Goal: Information Seeking & Learning: Learn about a topic

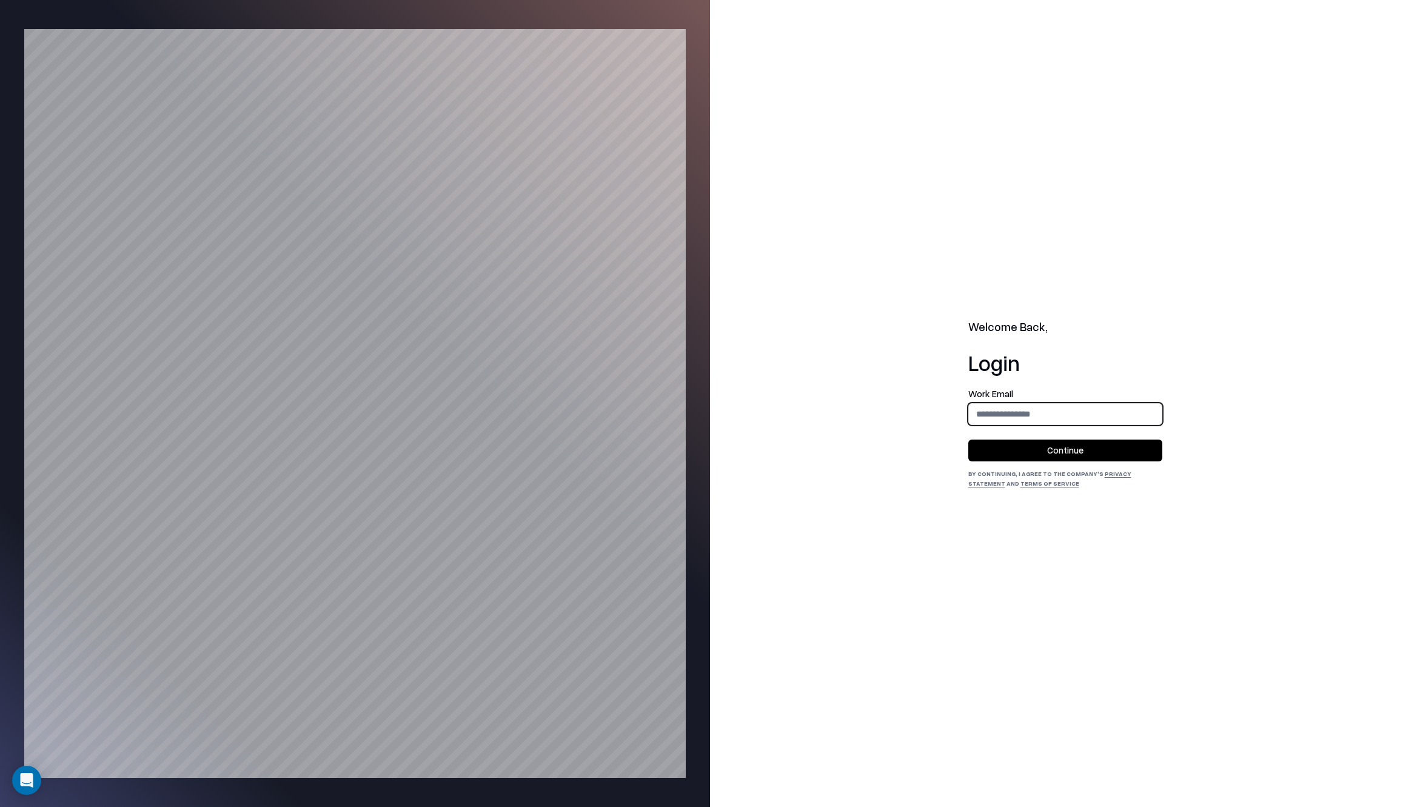
click at [1070, 411] on input "email" at bounding box center [1065, 413] width 193 height 22
type input "**********"
click at [1073, 449] on button "Continue" at bounding box center [1065, 450] width 194 height 22
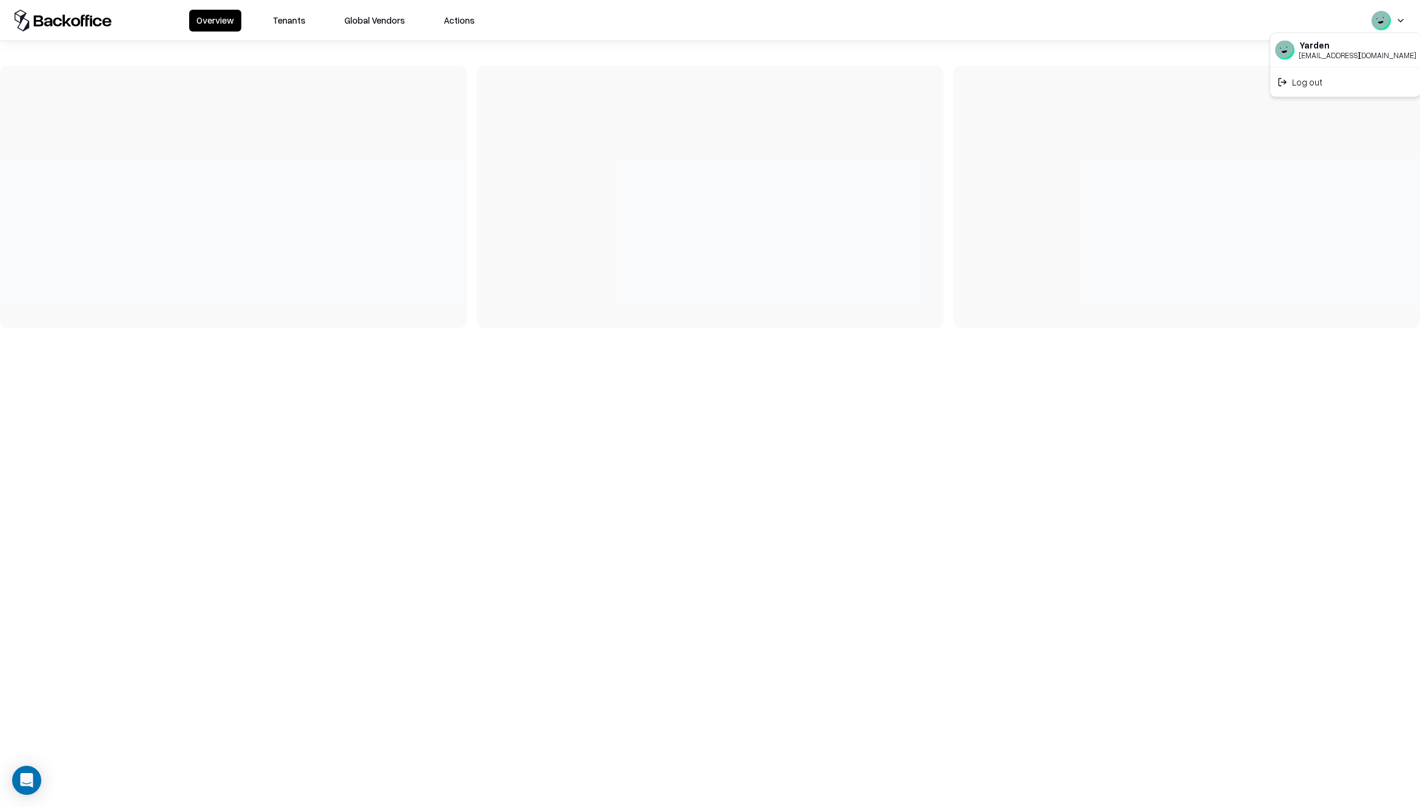
click at [1396, 21] on html "Overview Tenants Global Vendors Actions Yarden yarden@shift.security Log out" at bounding box center [710, 403] width 1420 height 807
click at [1010, 70] on html "Overview Tenants Global Vendors Actions Yarden yarden@shift.security Log out" at bounding box center [710, 403] width 1420 height 807
click at [305, 25] on button "Tenants" at bounding box center [288, 21] width 47 height 22
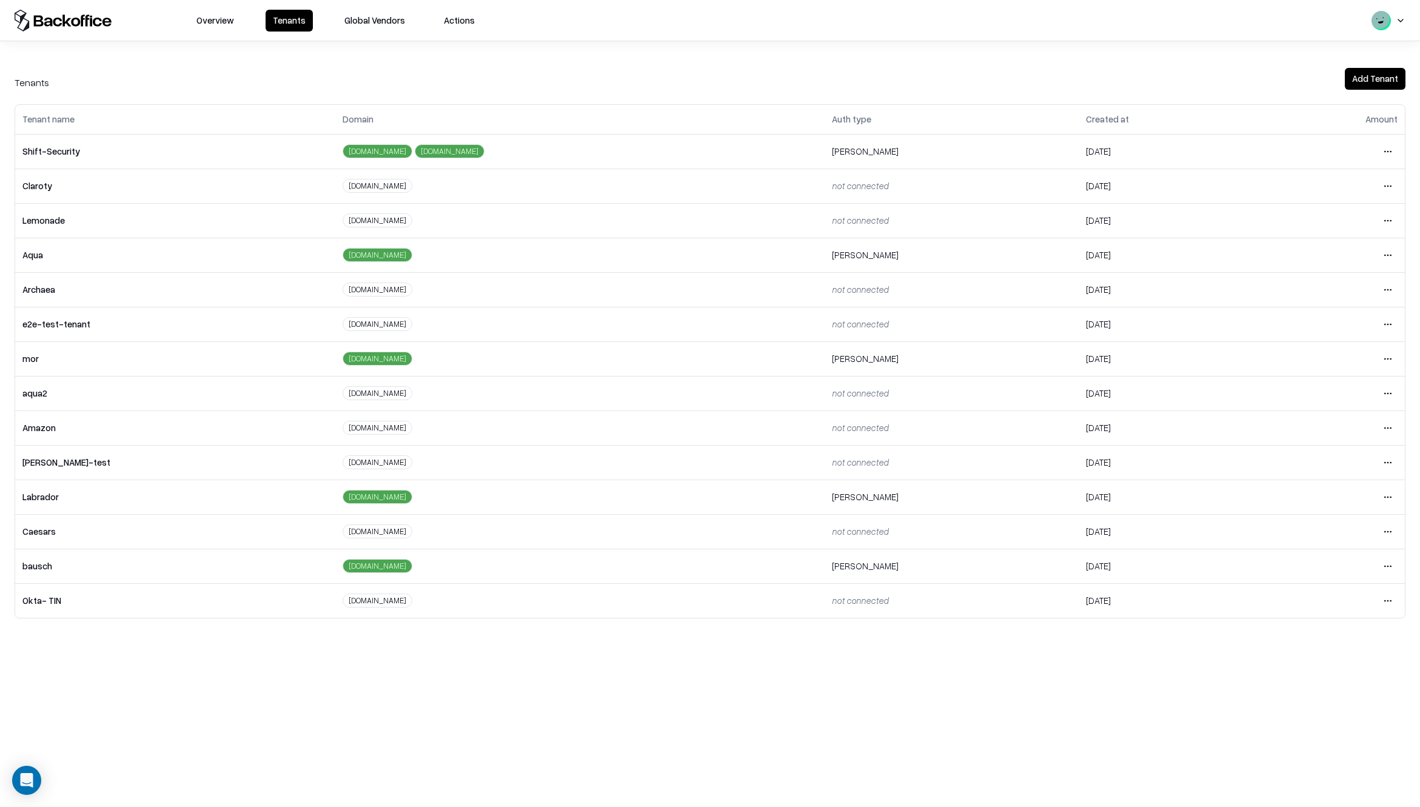
click at [1390, 531] on html "Overview Tenants Global Vendors Actions Tenants Add Tenant Tenant name Domain A…" at bounding box center [710, 403] width 1420 height 807
click at [1310, 634] on div "Login to tenant" at bounding box center [1336, 633] width 131 height 24
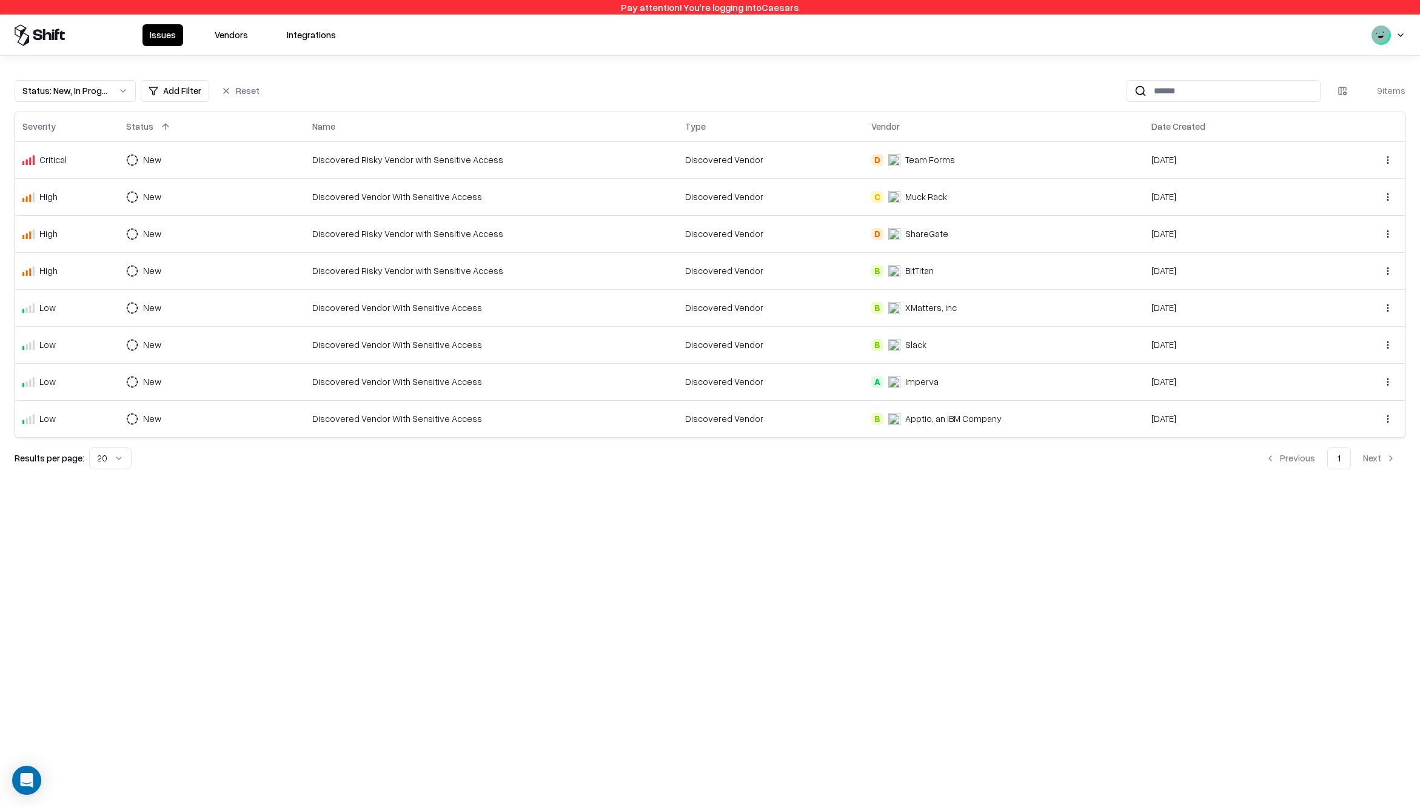
click at [229, 39] on button "Vendors" at bounding box center [231, 35] width 48 height 22
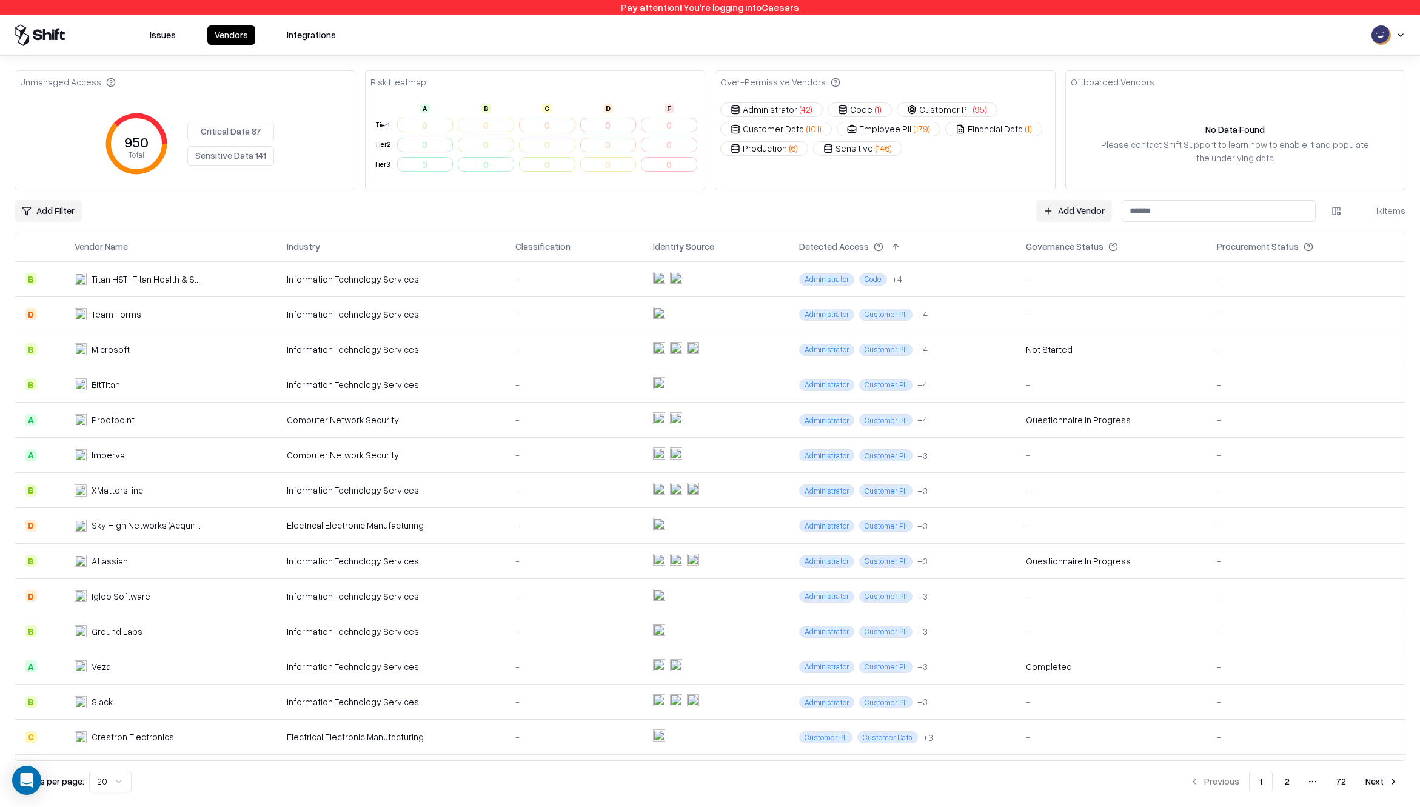
click at [777, 106] on button "Administrator ( 42 )" at bounding box center [771, 109] width 102 height 15
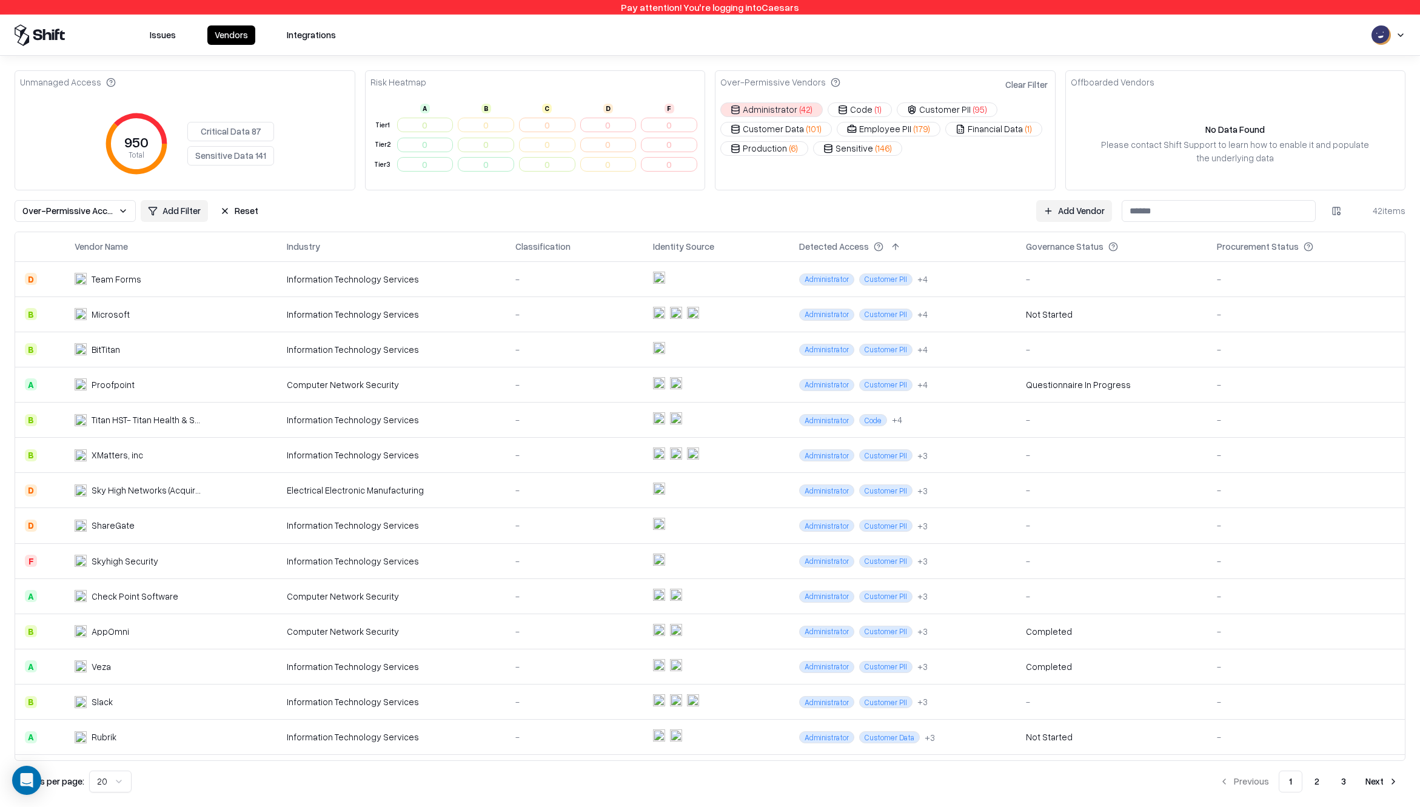
click at [856, 110] on button "Code ( 1 )" at bounding box center [859, 109] width 64 height 15
click at [785, 111] on button "Administrator ( 42 )" at bounding box center [771, 109] width 102 height 15
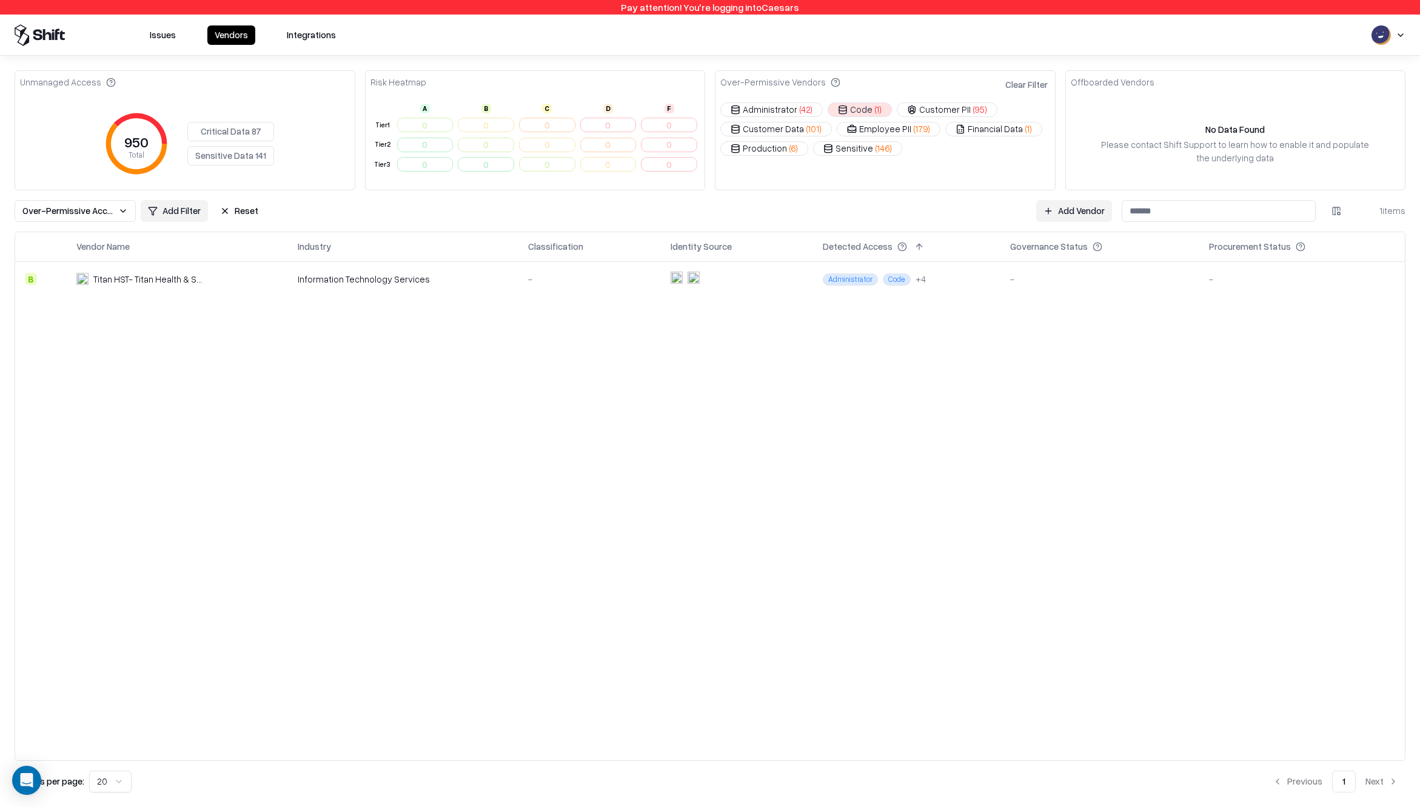
click at [1341, 212] on html "Pay attention! You're logging into Caesars Issues Vendors Integrations Unmanage…" at bounding box center [710, 403] width 1420 height 807
click at [1282, 369] on div "Over-Permissive Access" at bounding box center [1284, 373] width 120 height 20
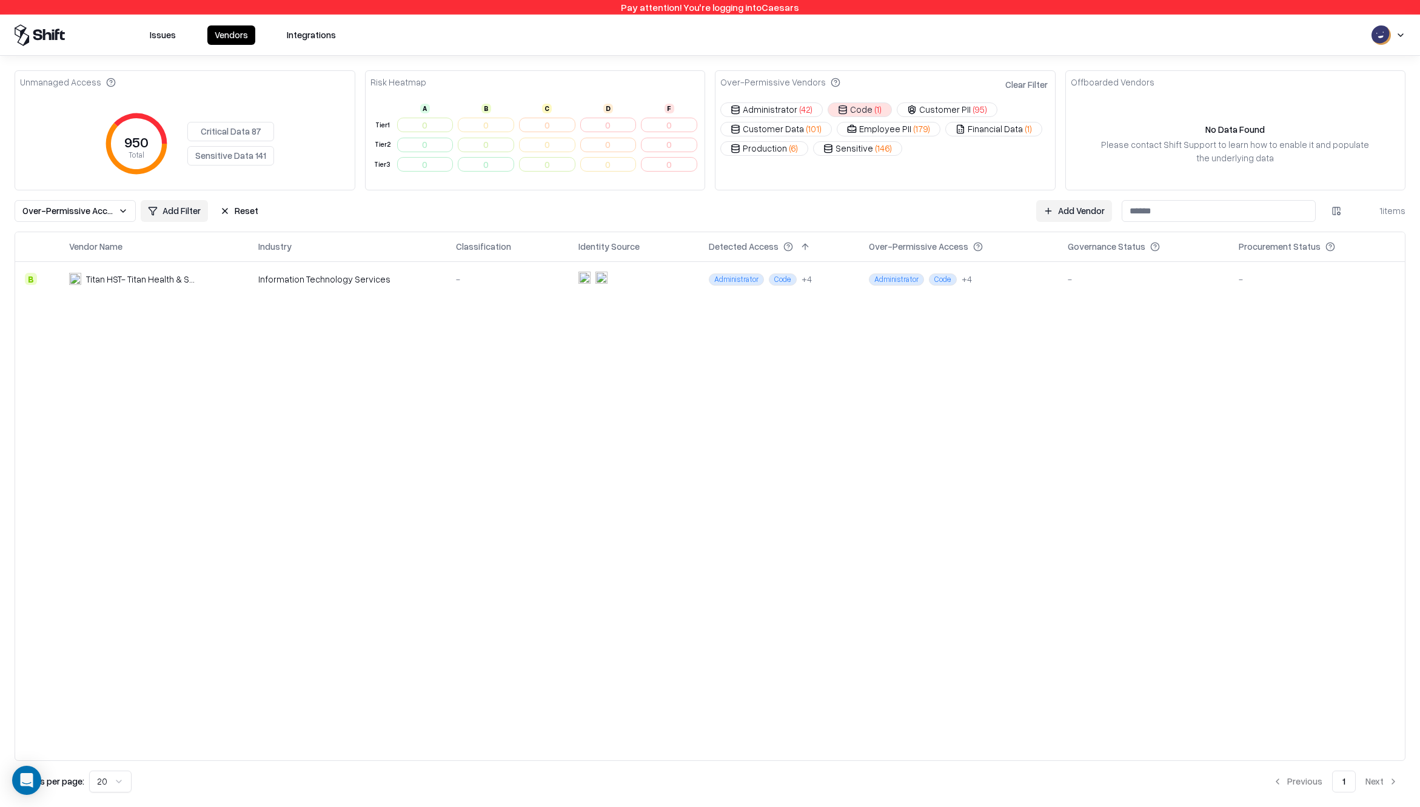
click at [1331, 212] on html "Pay attention! You're logging into Caesars Issues Vendors Integrations Unmanage…" at bounding box center [710, 403] width 1420 height 807
click at [1266, 357] on div "Approved Access" at bounding box center [1287, 353] width 126 height 20
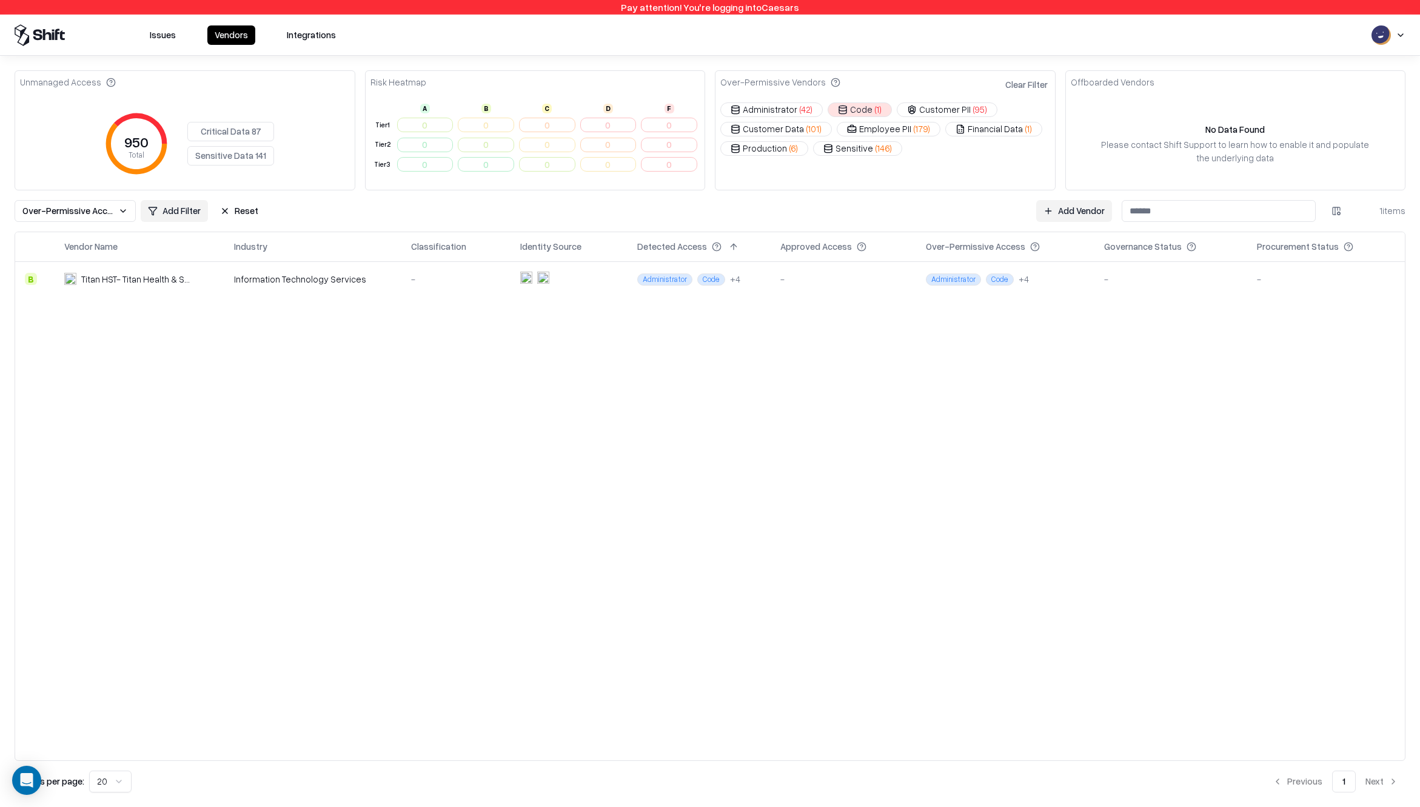
click at [955, 106] on button "Customer PII ( 95 )" at bounding box center [946, 109] width 101 height 15
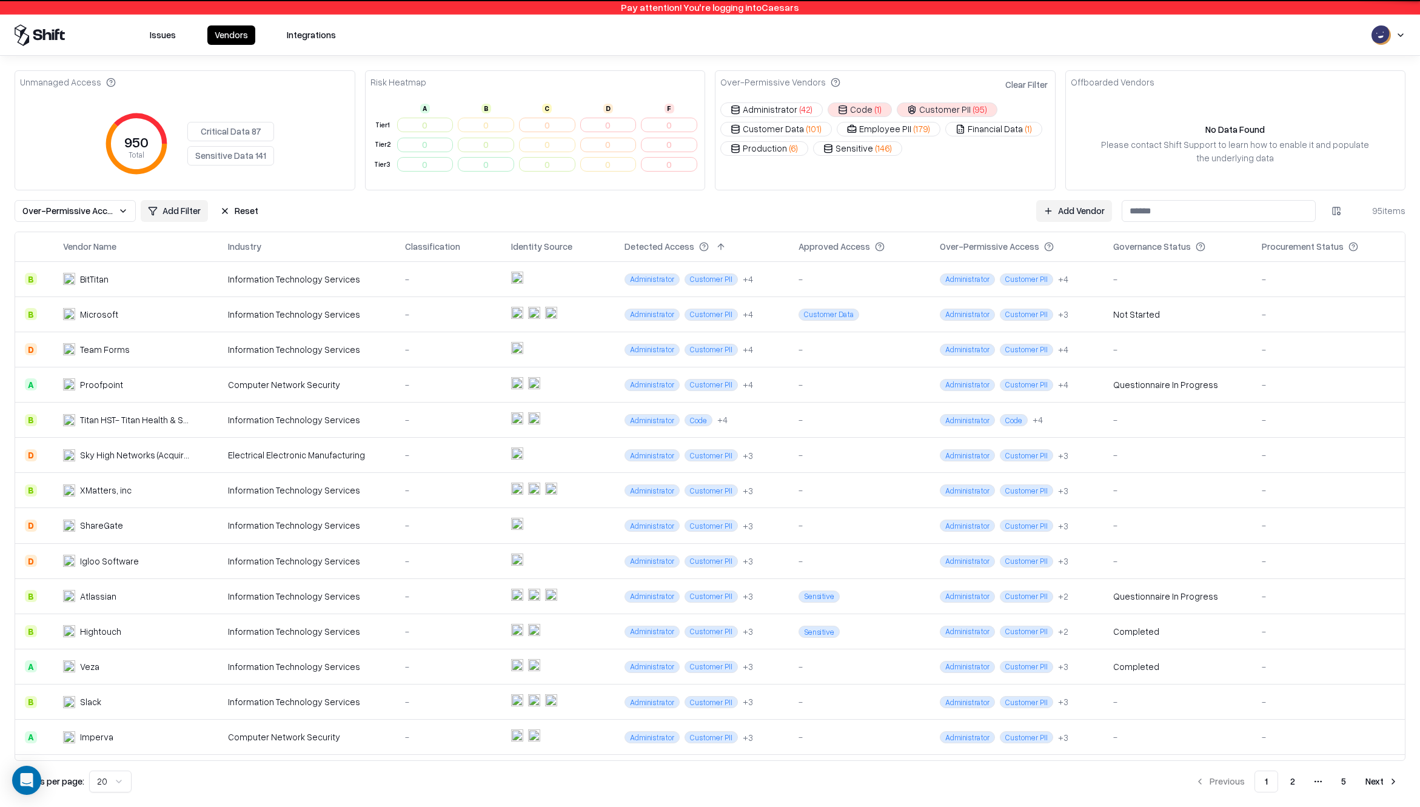
click at [862, 110] on button "Code ( 1 )" at bounding box center [859, 109] width 64 height 15
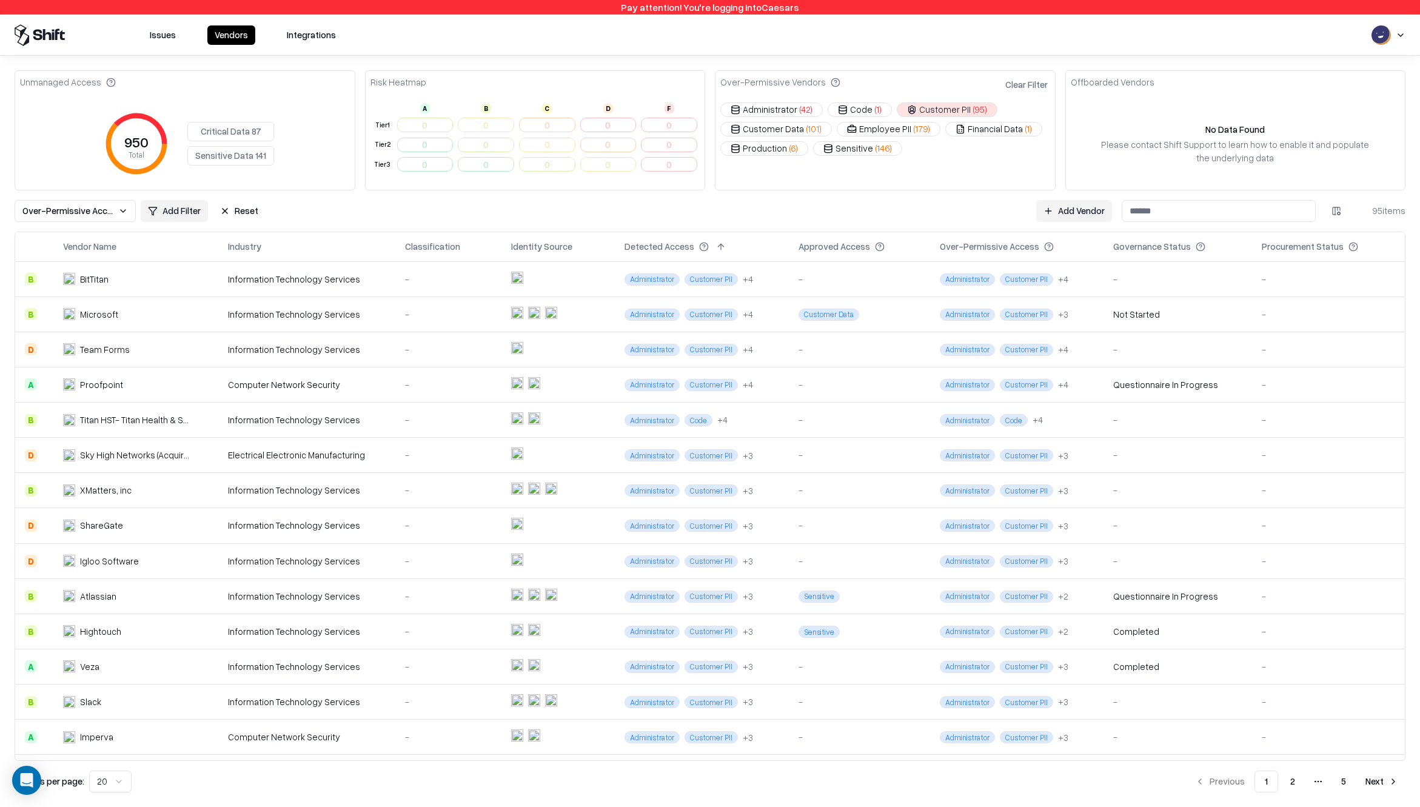
click at [984, 132] on button "Financial Data ( 1 )" at bounding box center [993, 129] width 97 height 15
click at [973, 104] on span "( 95 )" at bounding box center [980, 109] width 14 height 13
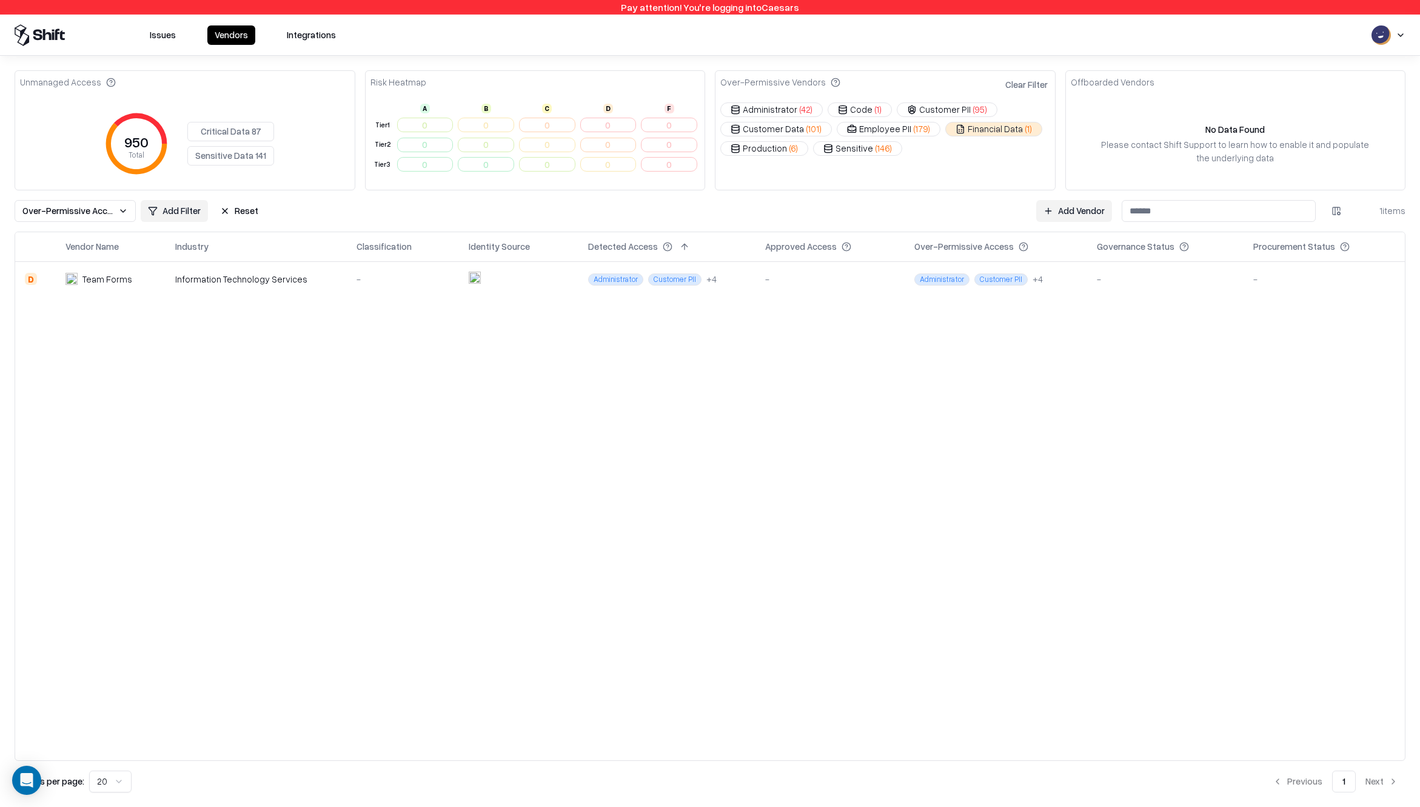
click at [983, 130] on button "Financial Data ( 1 )" at bounding box center [993, 129] width 97 height 15
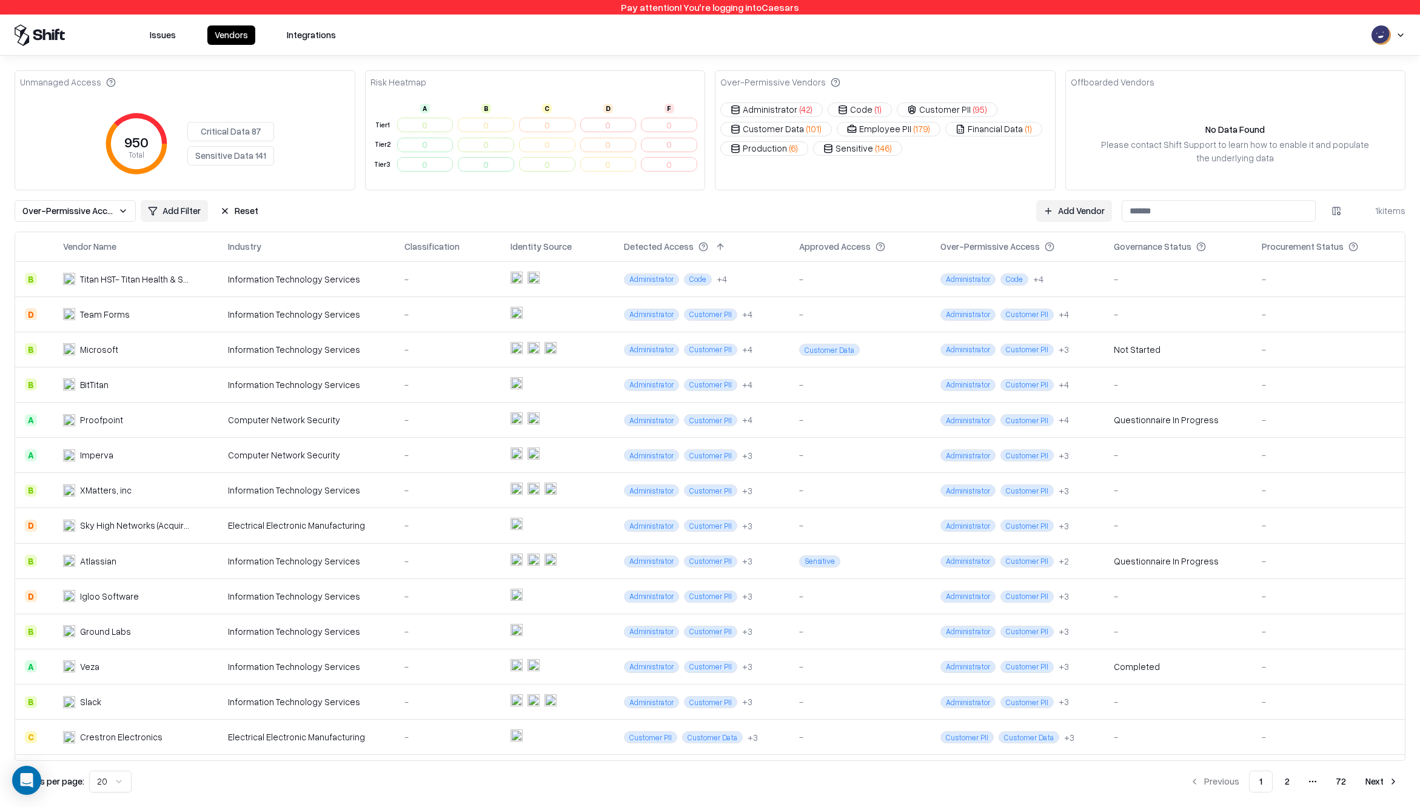
click at [713, 247] on button at bounding box center [720, 246] width 15 height 15
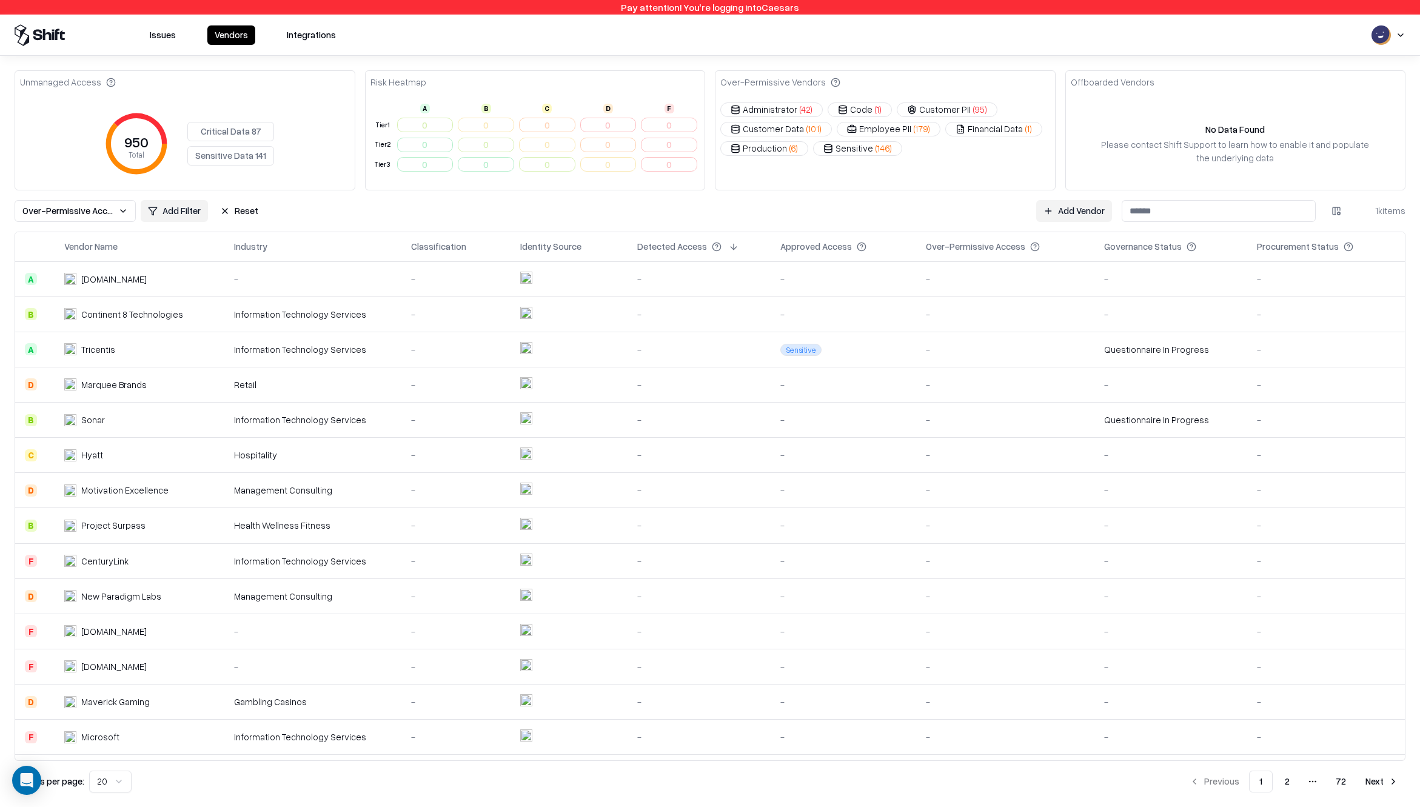
click at [726, 244] on button at bounding box center [733, 246] width 15 height 15
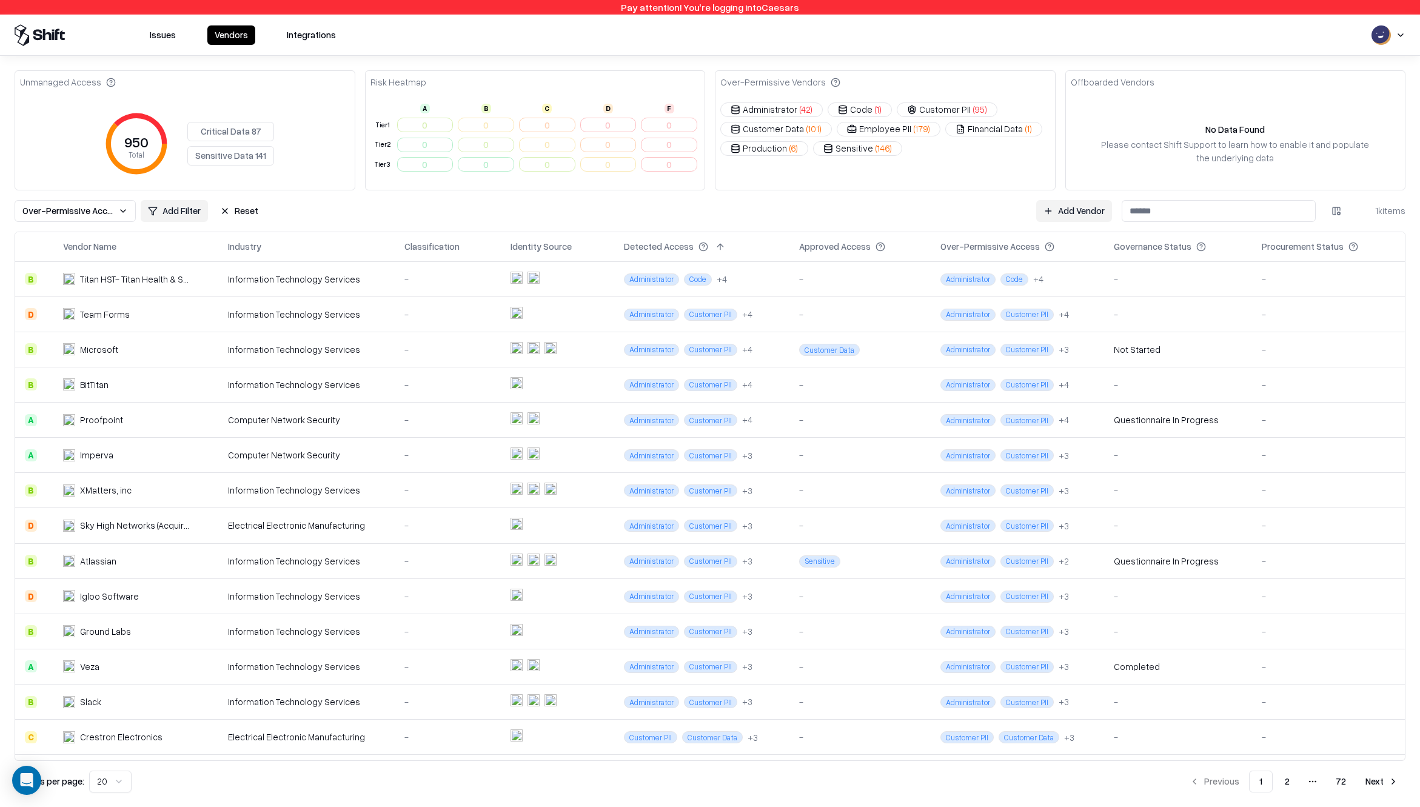
click at [212, 138] on button "Critical Data 87" at bounding box center [230, 131] width 87 height 19
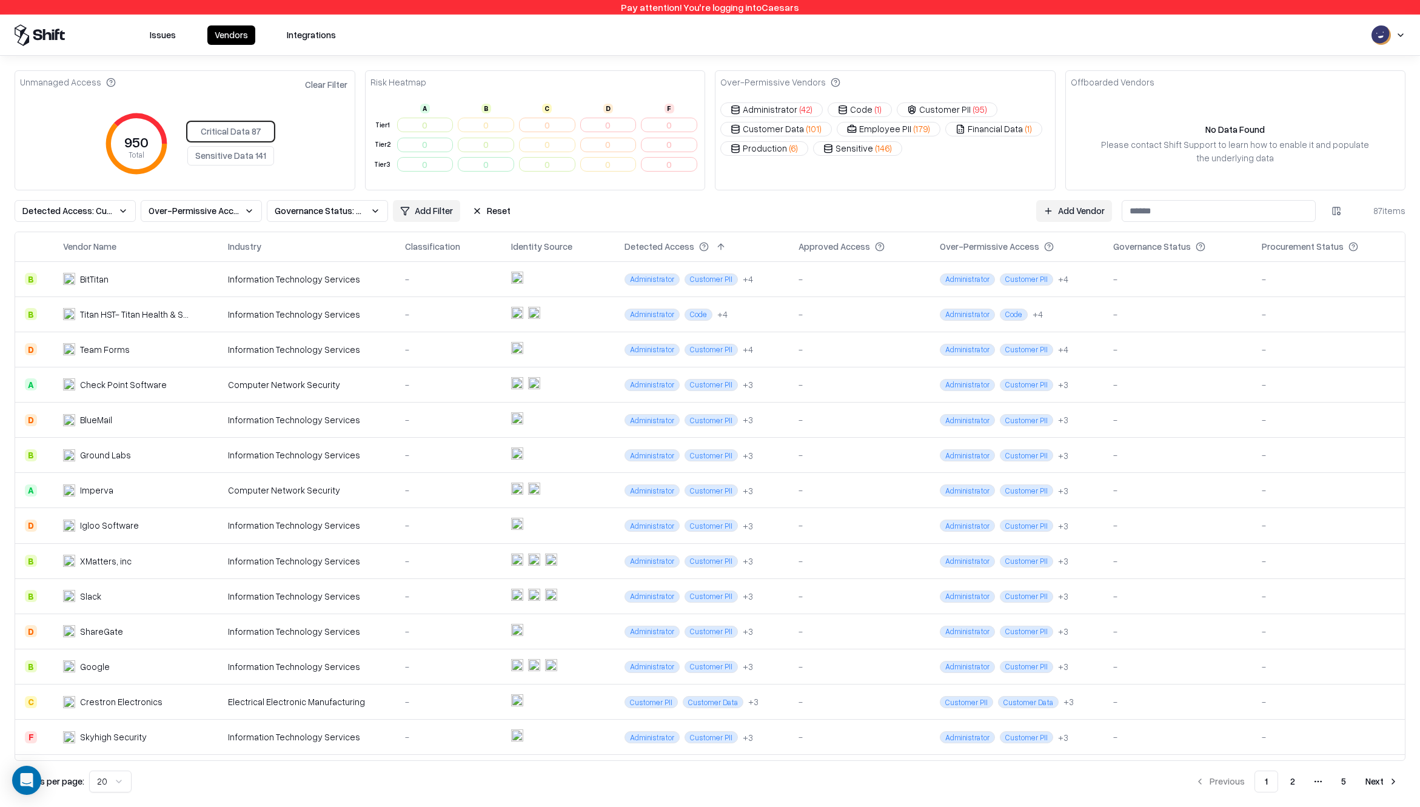
click at [255, 132] on div "Critical Data 87 Sensitive Data 141" at bounding box center [230, 144] width 87 height 44
click at [330, 81] on button "Clear Filter" at bounding box center [325, 85] width 47 height 18
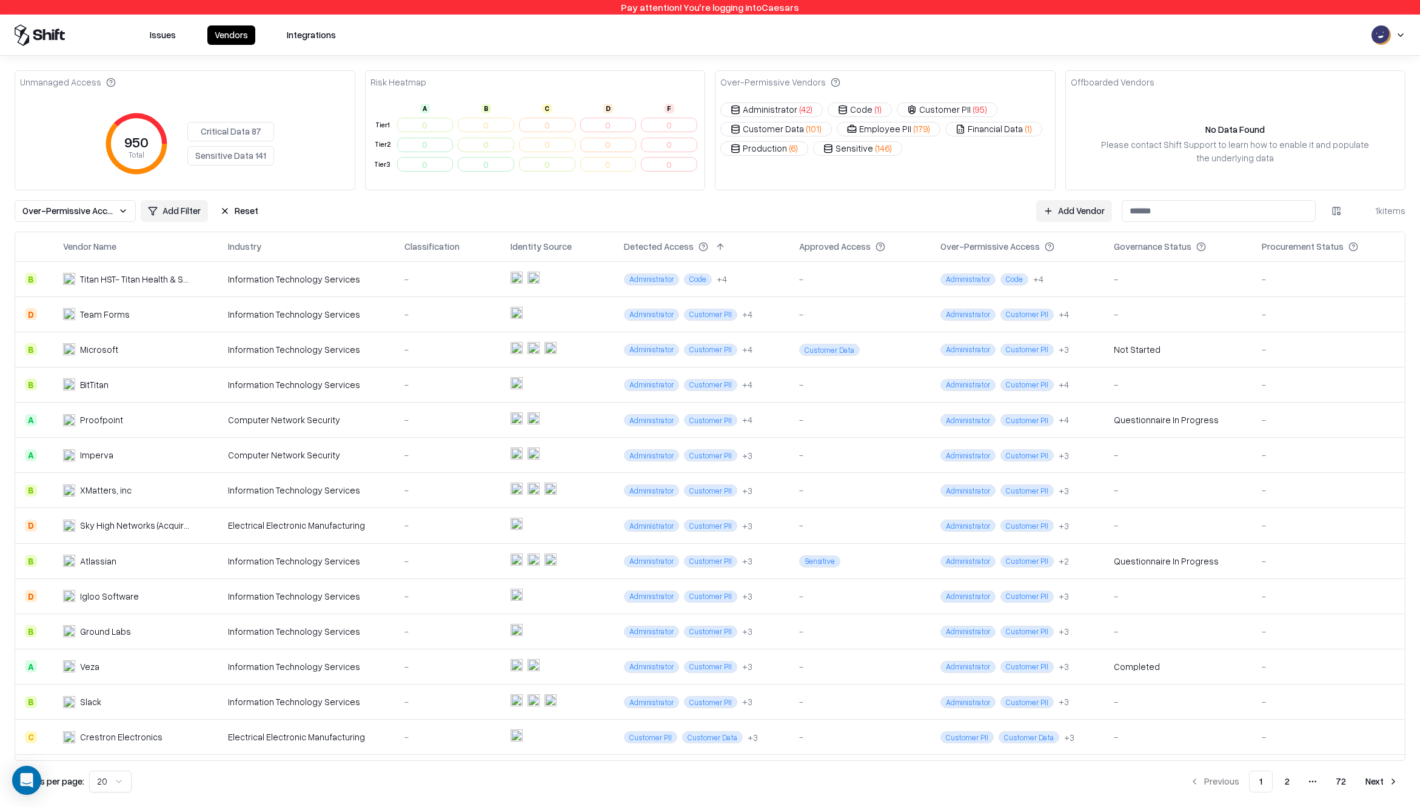
click at [472, 93] on div "Risk Heatmap" at bounding box center [534, 83] width 339 height 24
click at [228, 132] on button "Critical Data 87" at bounding box center [230, 131] width 87 height 19
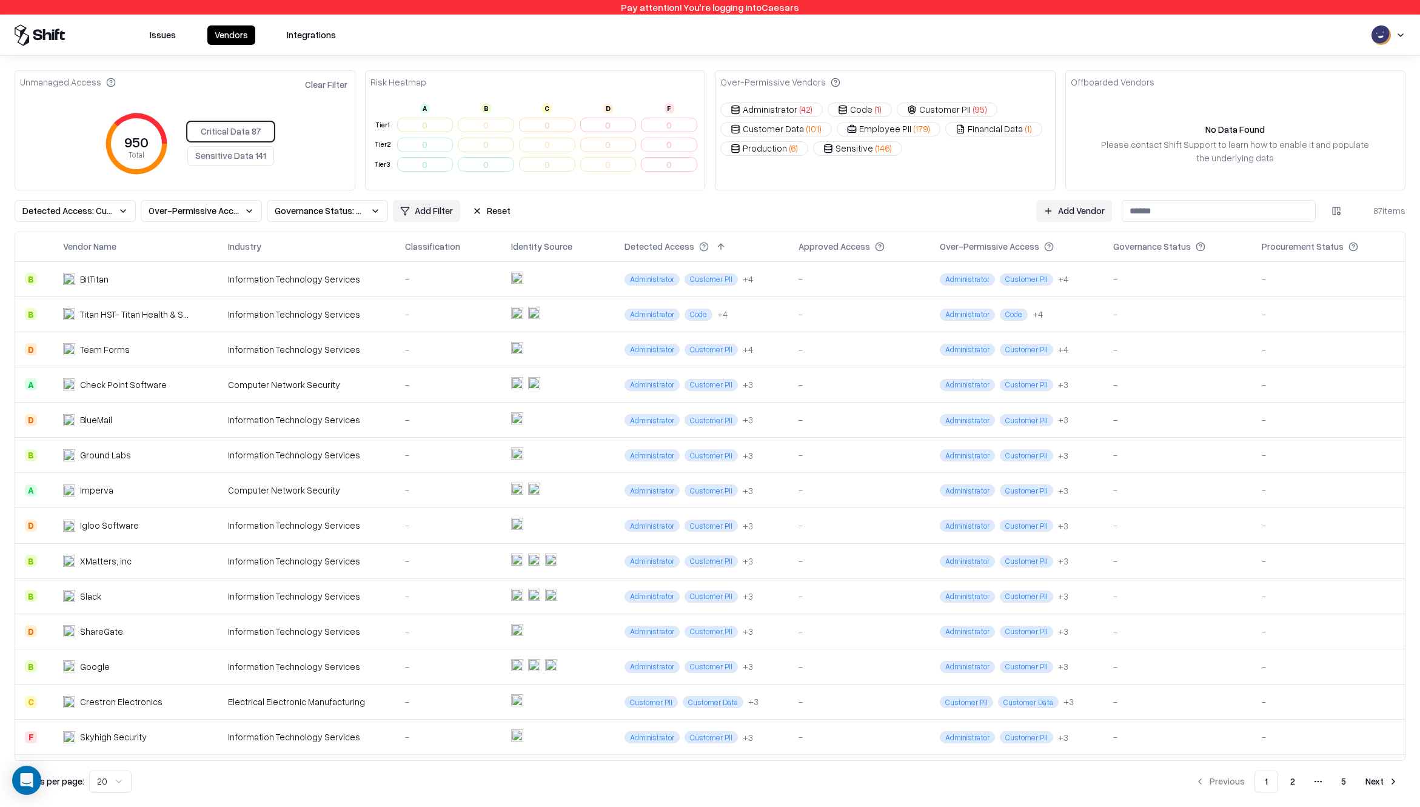
click at [504, 208] on button "Reset" at bounding box center [491, 211] width 53 height 22
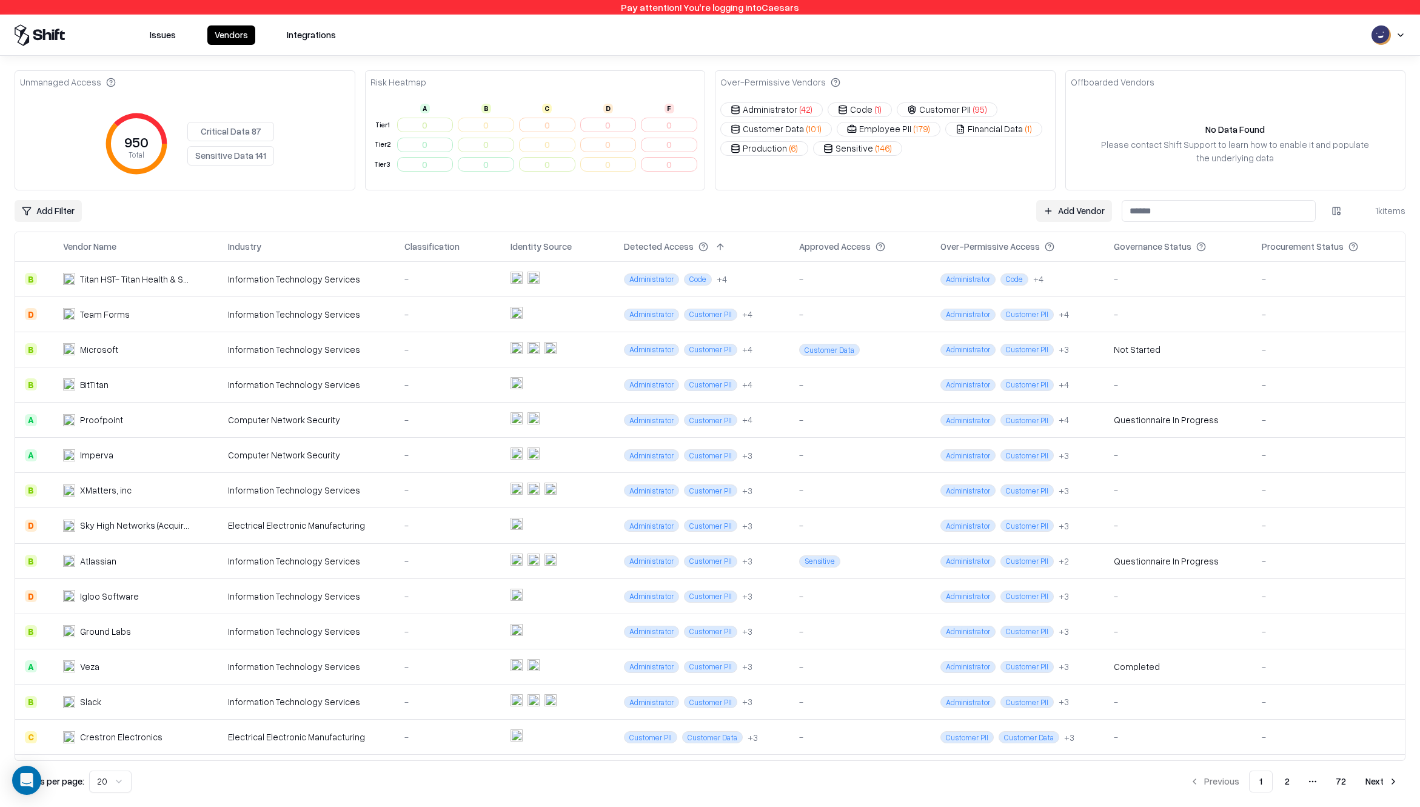
click at [240, 134] on button "Critical Data 87" at bounding box center [230, 131] width 87 height 19
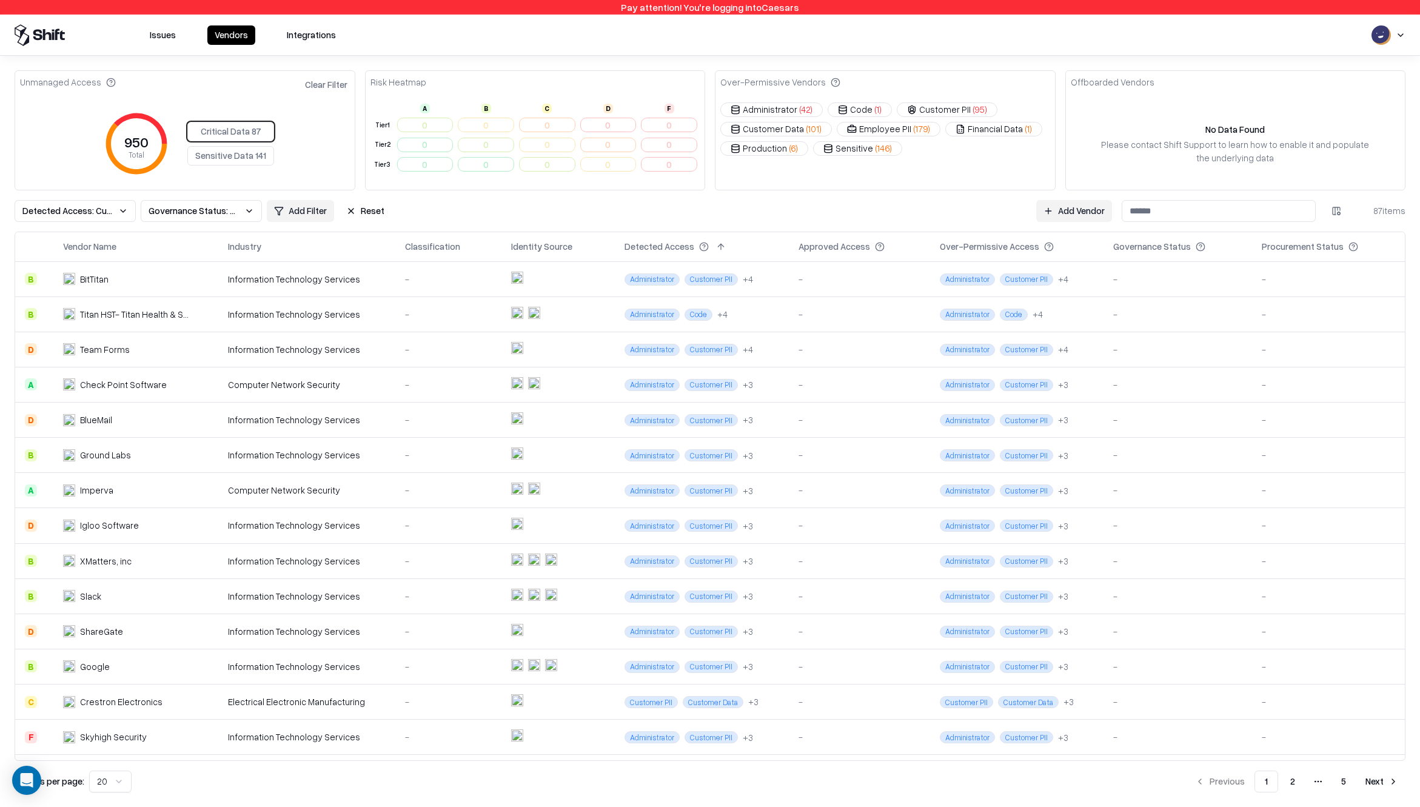
click at [221, 210] on span "Governance Status: Unmanaged" at bounding box center [194, 210] width 91 height 13
click at [69, 212] on html "Pay attention! You're logging into Caesars Issues Vendors Integrations Unmanage…" at bounding box center [710, 403] width 1420 height 807
click at [69, 212] on span "Detected Access: Customer PII, Code, Administrator" at bounding box center [67, 210] width 91 height 13
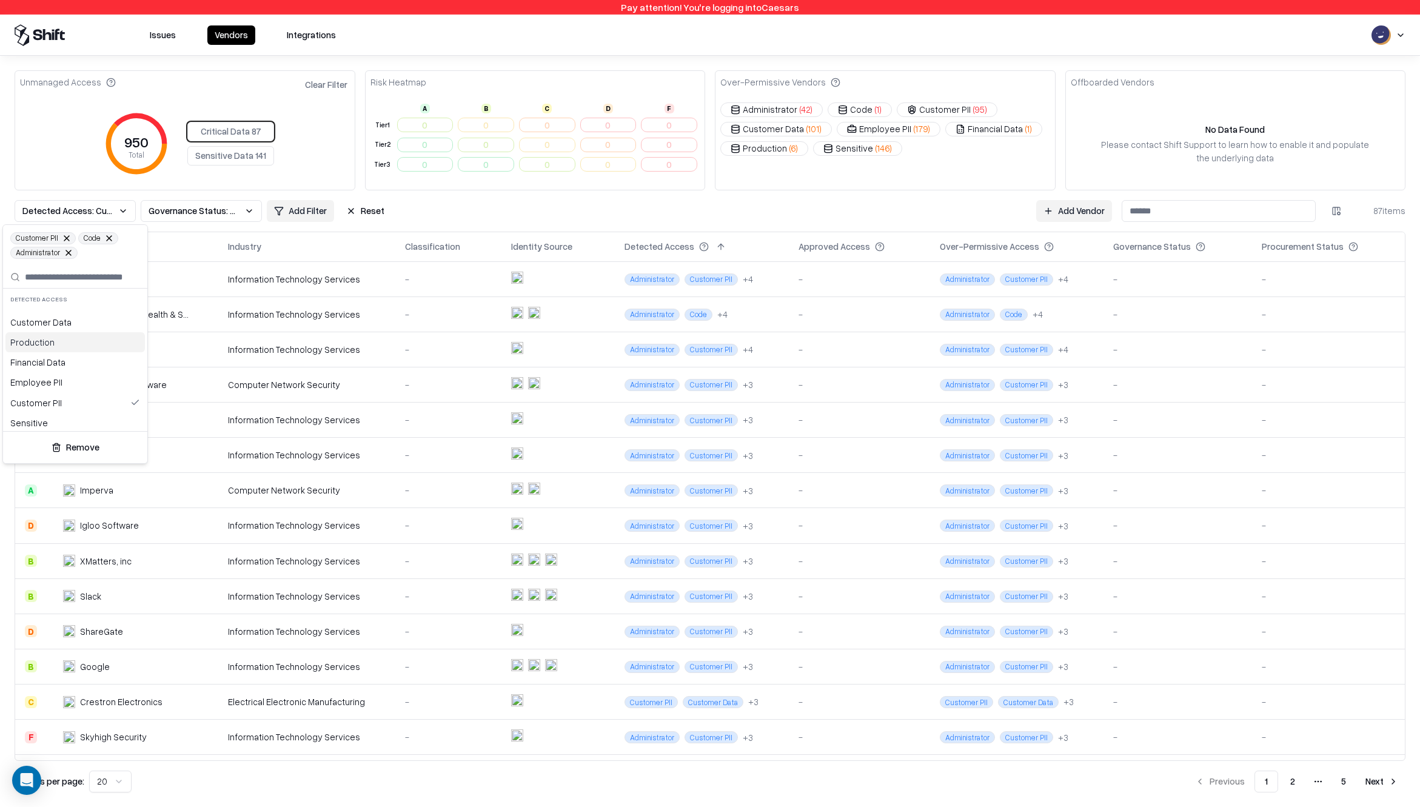
click at [231, 158] on html "Pay attention! You're logging into Caesars Issues Vendors Integrations Unmanage…" at bounding box center [710, 403] width 1420 height 807
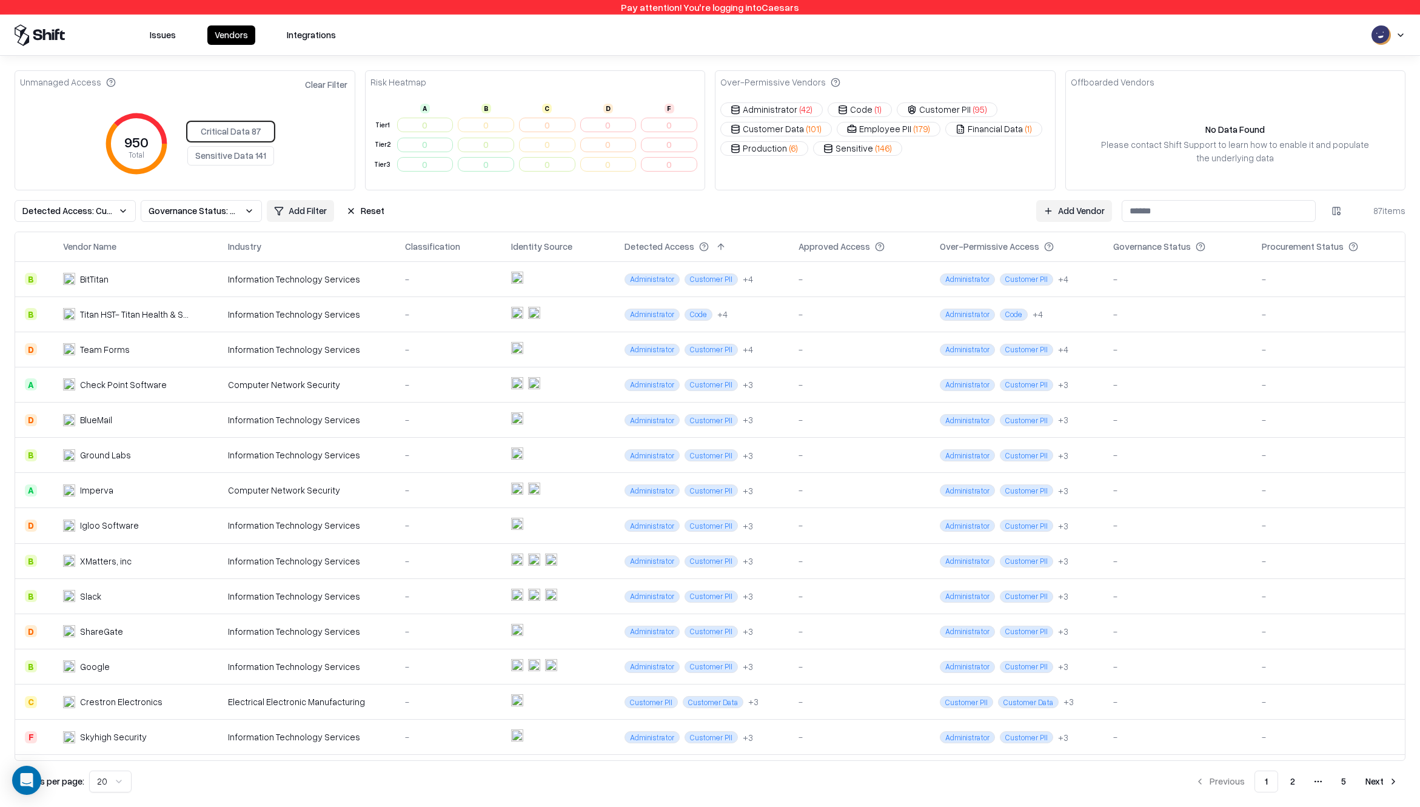
click at [244, 161] on button "Sensitive Data 141" at bounding box center [230, 155] width 87 height 19
click at [112, 213] on span "Detected Access: Customer Data, Production, Financial Data, Employee PII, Sensi…" at bounding box center [67, 210] width 91 height 13
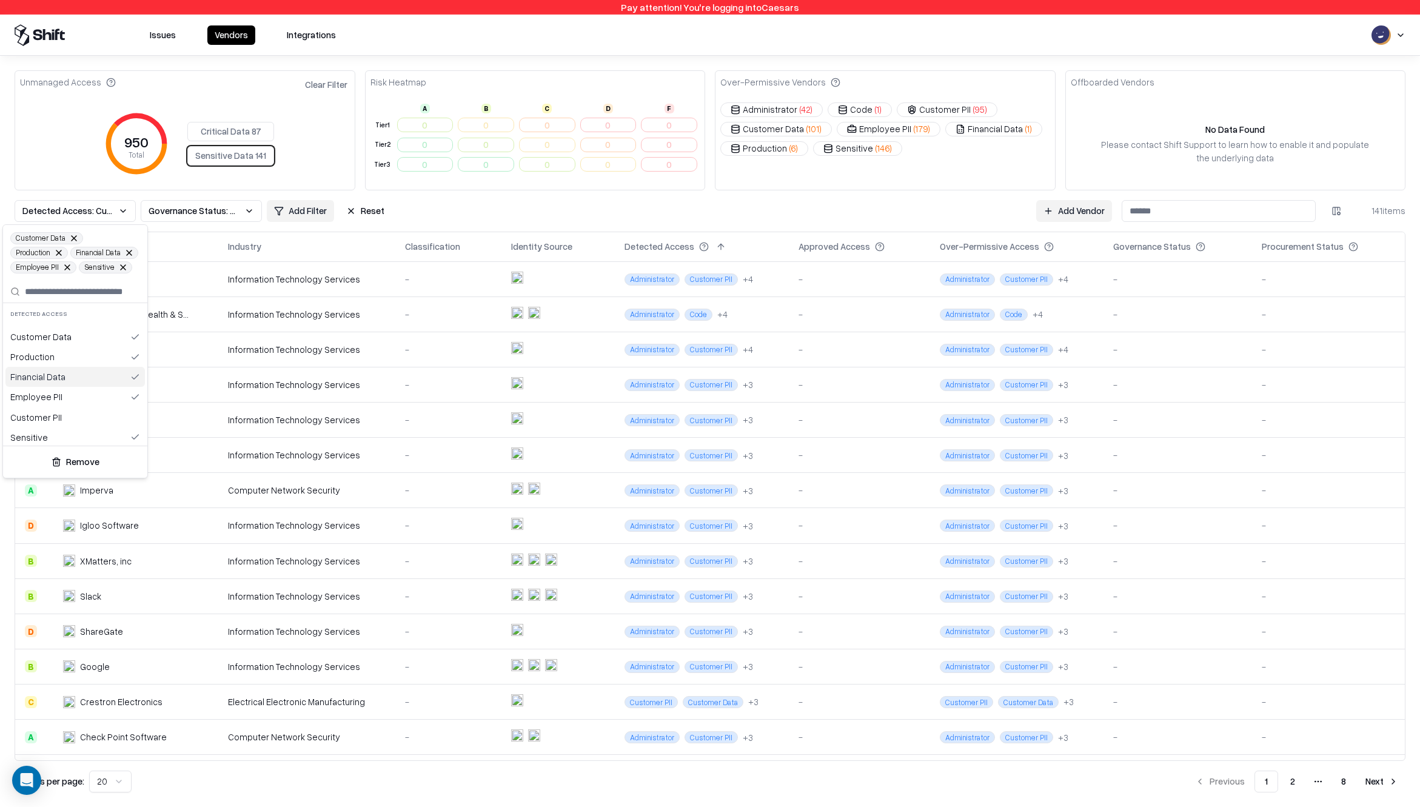
click at [824, 247] on html "Pay attention! You're logging into Caesars Issues Vendors Integrations Unmanage…" at bounding box center [710, 403] width 1420 height 807
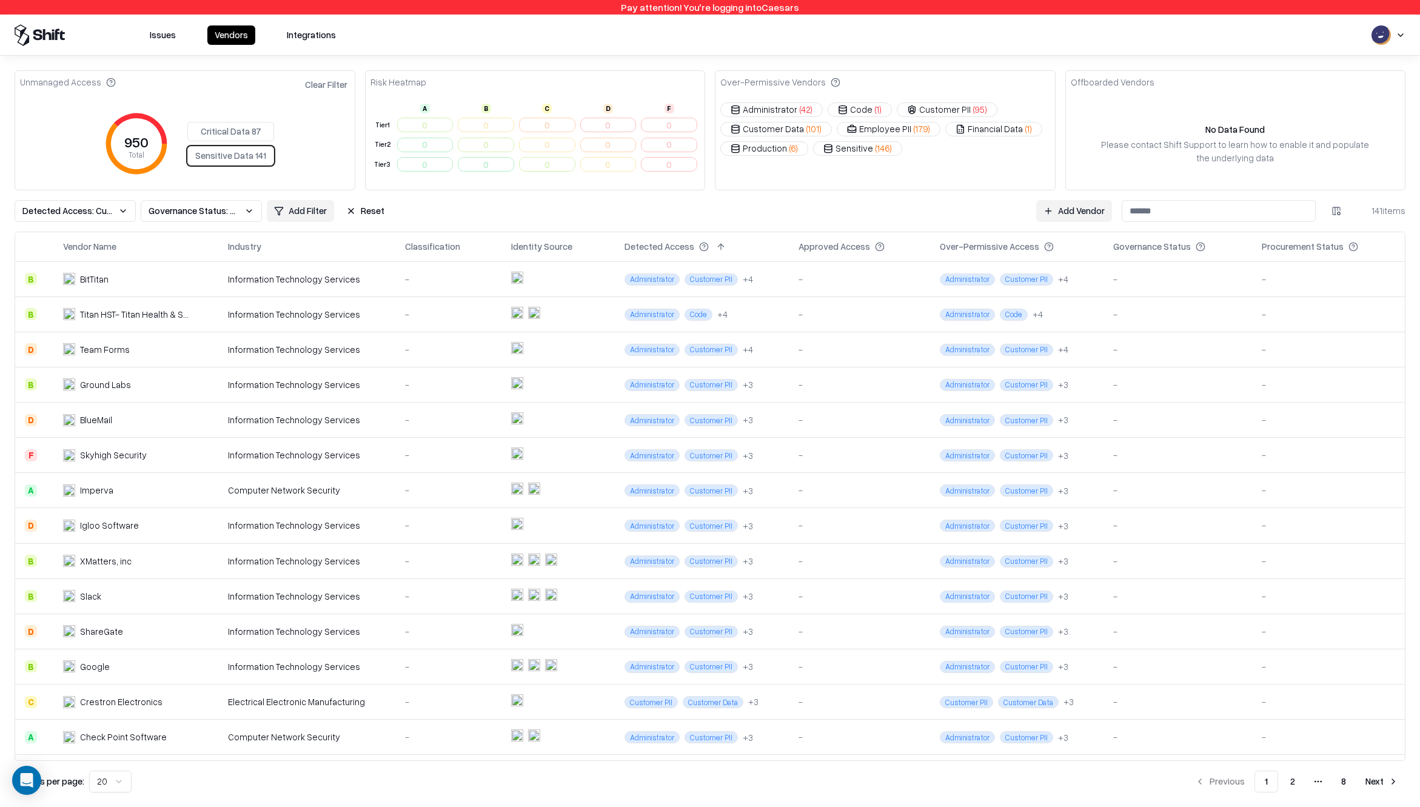
click at [889, 243] on button at bounding box center [896, 246] width 15 height 15
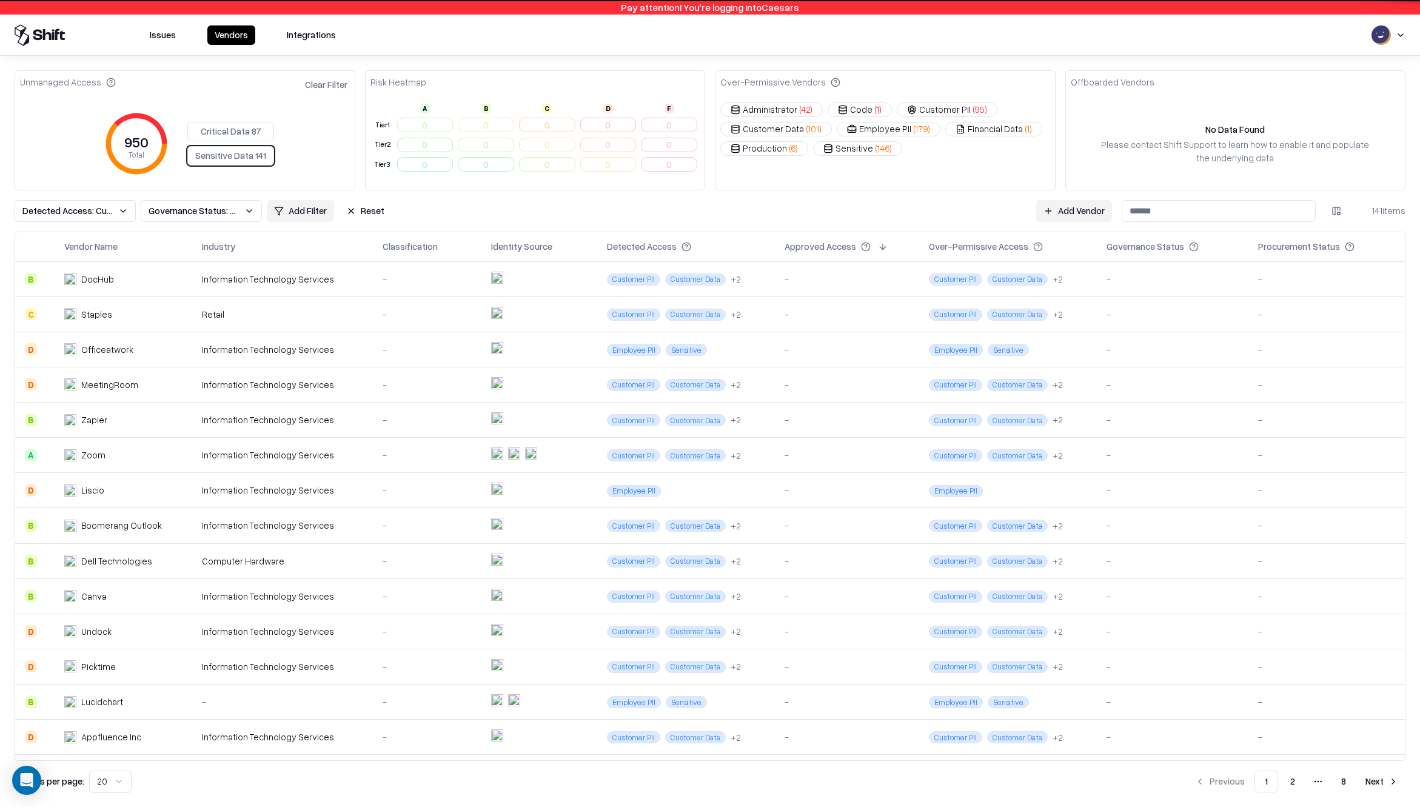
click at [636, 245] on div "Detected Access" at bounding box center [642, 246] width 70 height 13
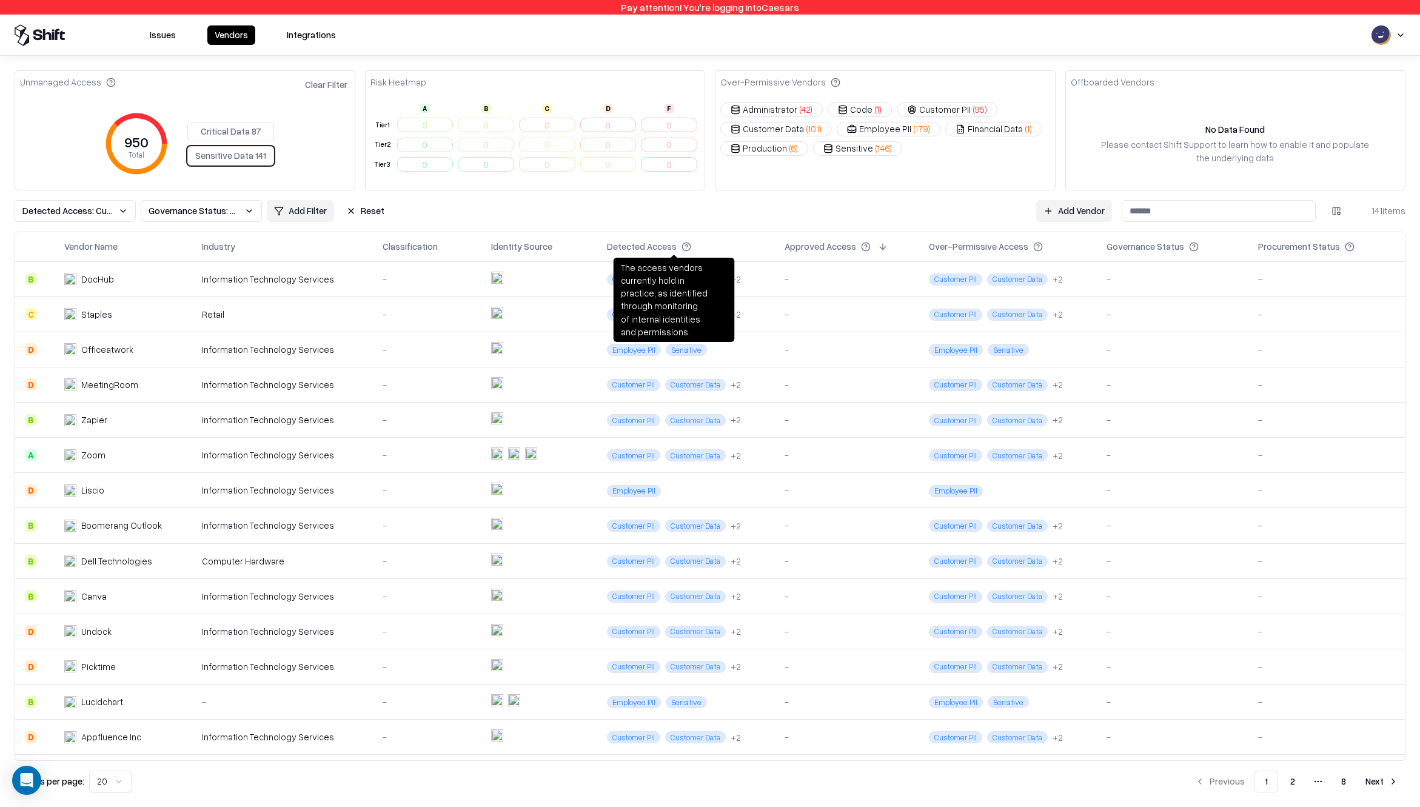
click at [696, 245] on button at bounding box center [703, 246] width 15 height 15
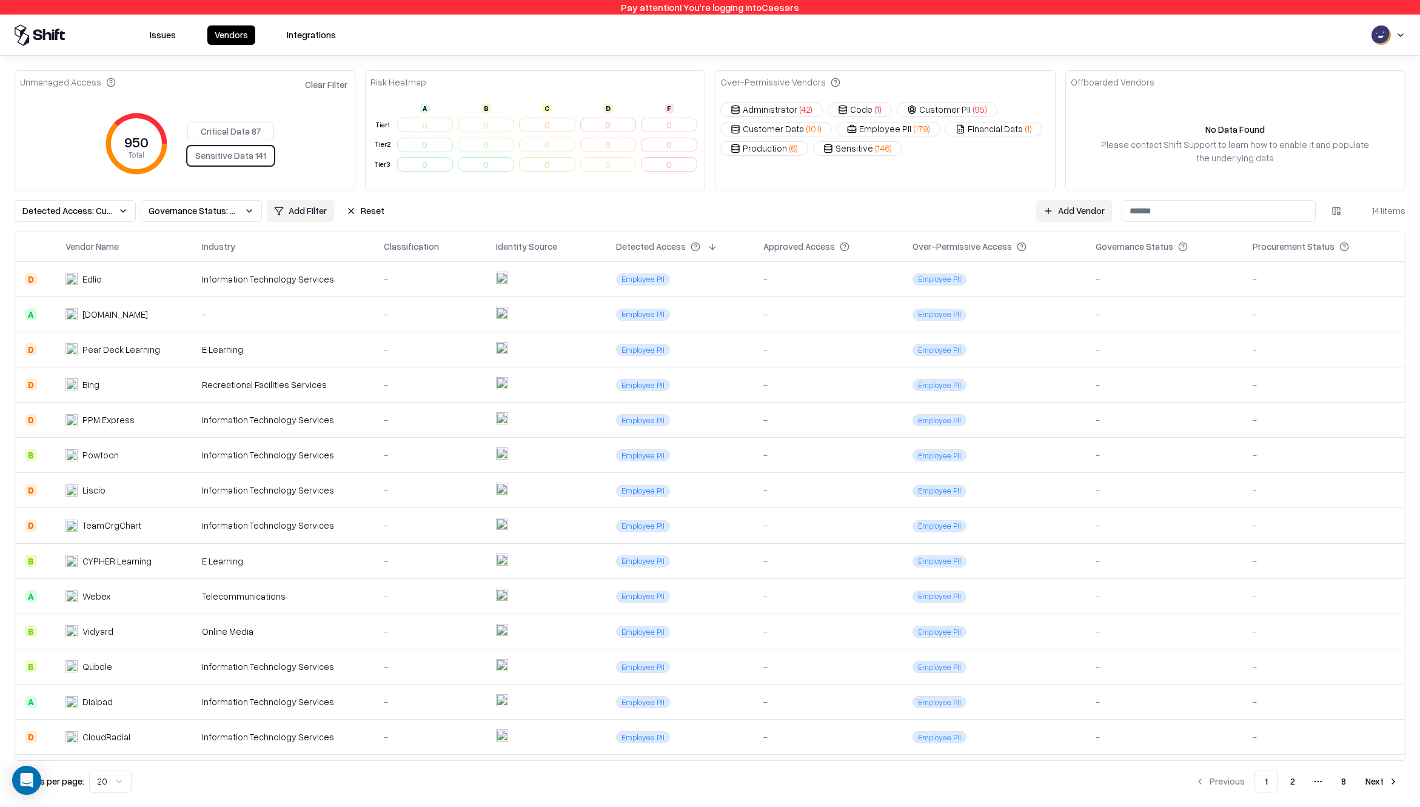
click at [705, 248] on button at bounding box center [712, 246] width 15 height 15
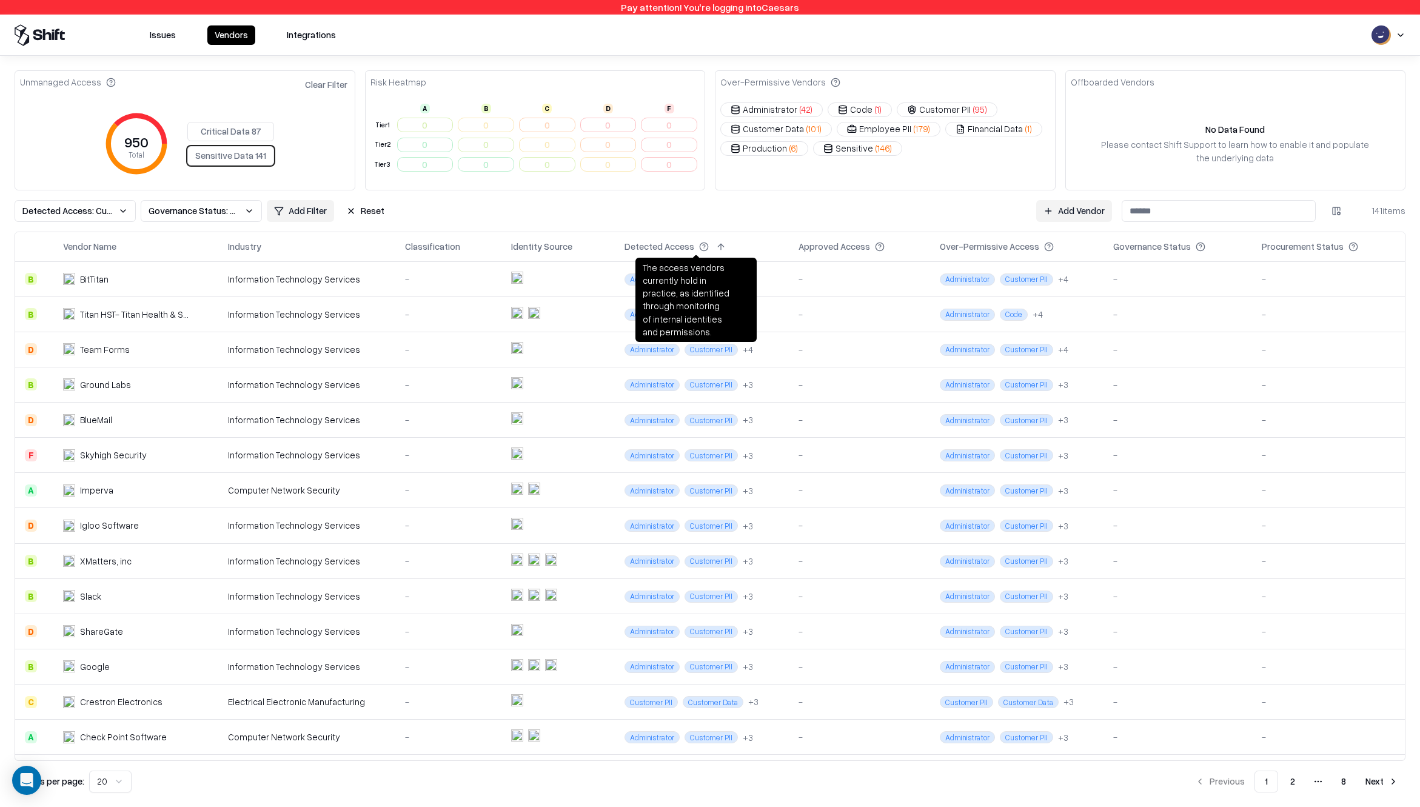
click at [713, 245] on button at bounding box center [720, 246] width 15 height 15
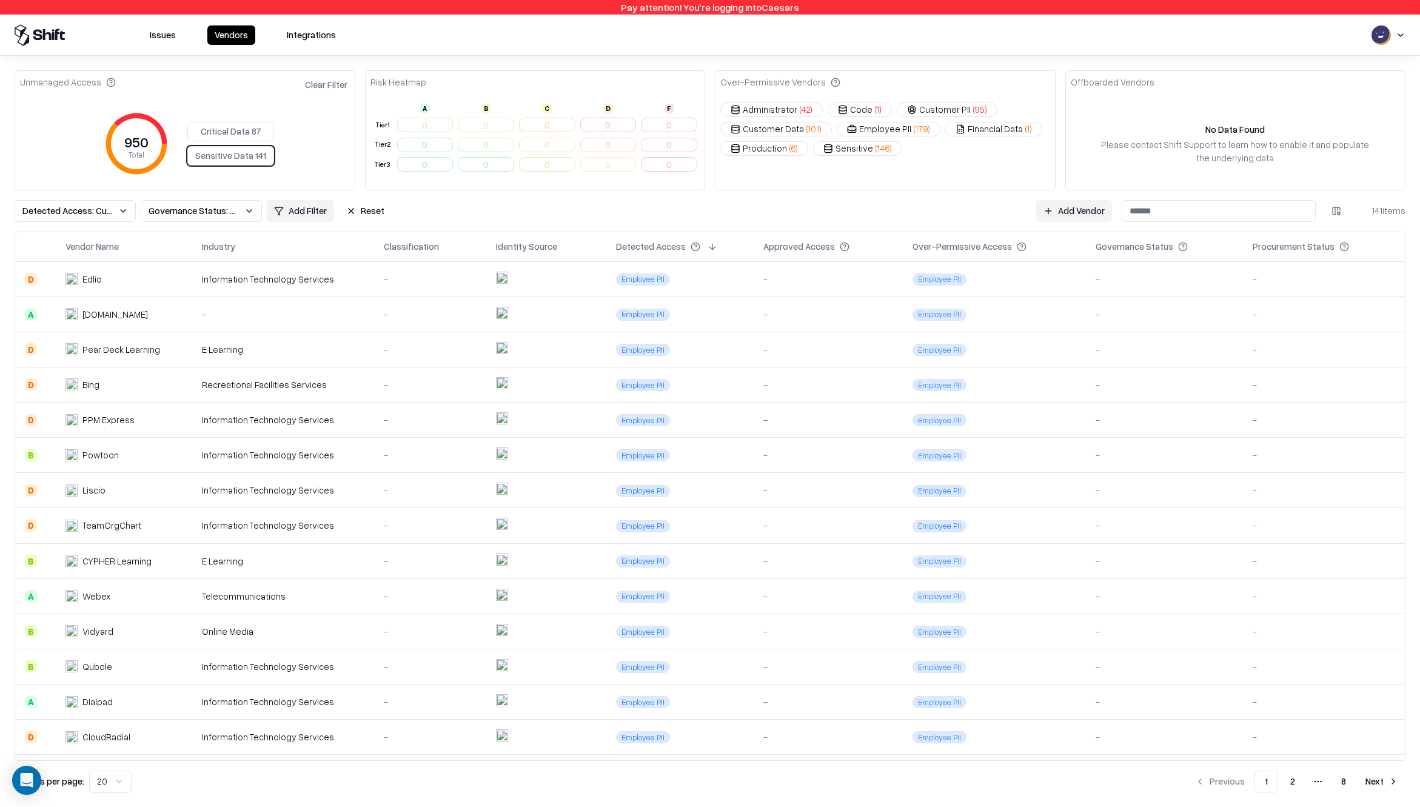
click at [356, 212] on button "Reset" at bounding box center [365, 211] width 53 height 22
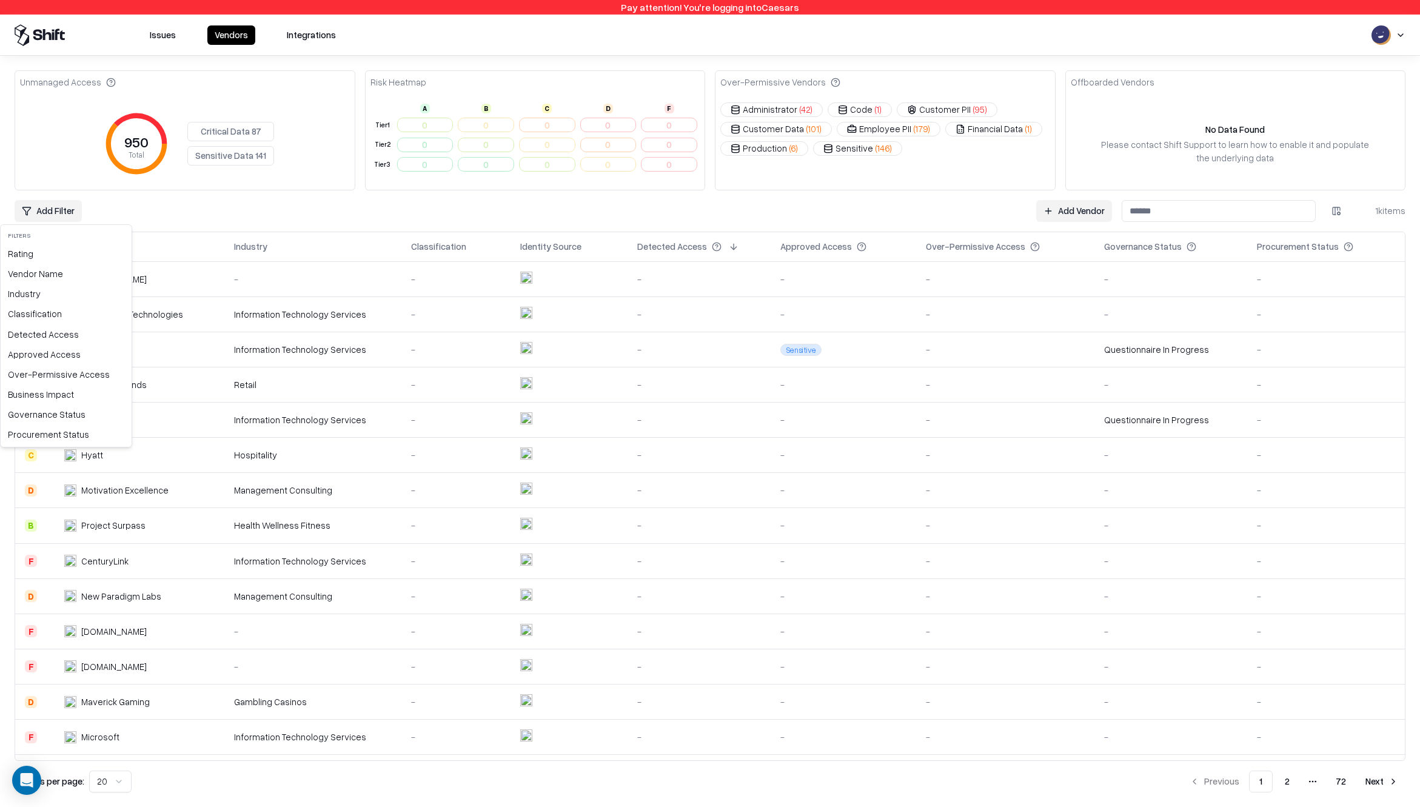
click at [62, 216] on html "Pay attention! You're logging into Caesars Issues Vendors Integrations Unmanage…" at bounding box center [710, 403] width 1420 height 807
click at [49, 411] on div "Governance Status" at bounding box center [66, 414] width 126 height 20
click at [39, 347] on div "Unmanaged" at bounding box center [72, 341] width 139 height 20
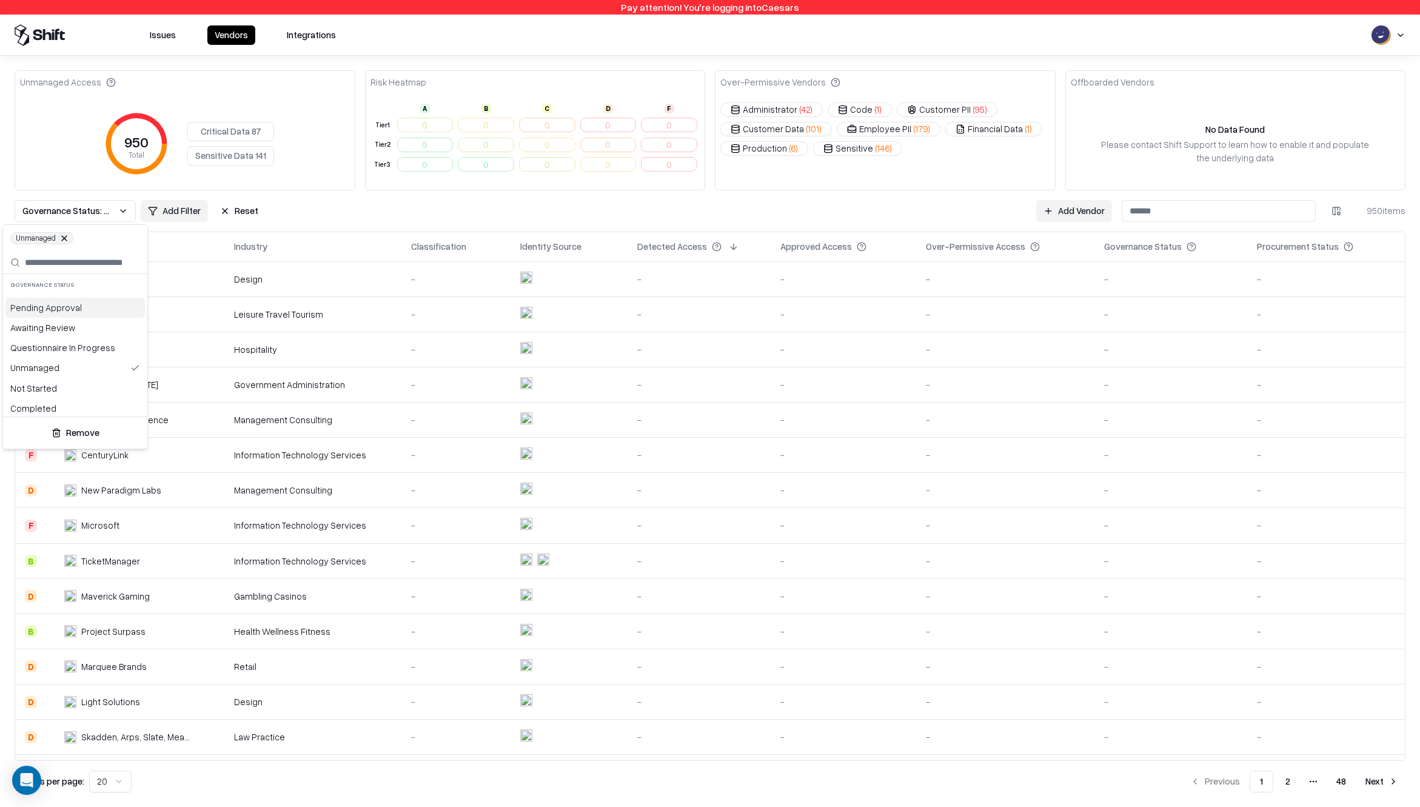
click at [64, 239] on button at bounding box center [64, 238] width 7 height 7
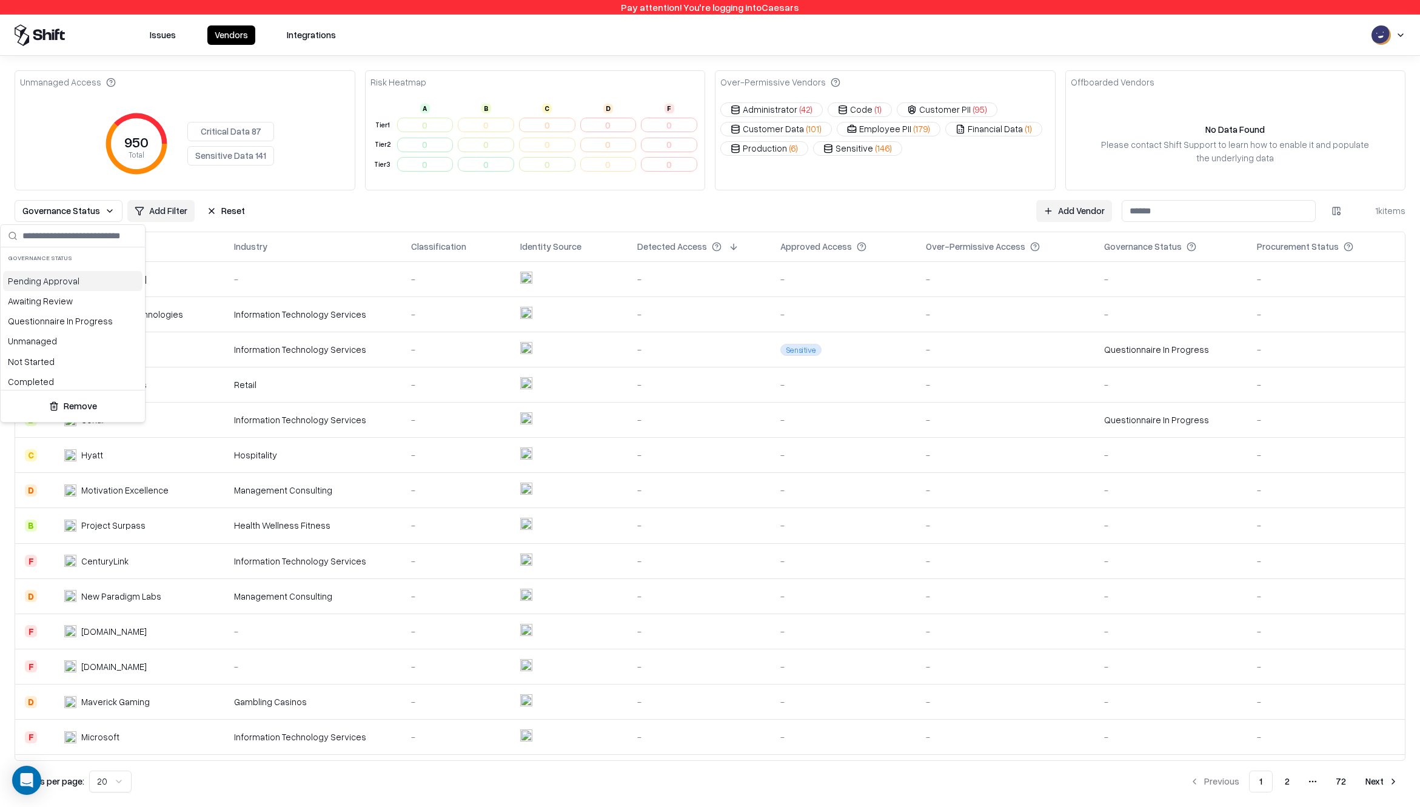
click at [204, 216] on html "Pay attention! You're logging into Caesars Issues Vendors Integrations Unmanage…" at bounding box center [710, 403] width 1420 height 807
click at [216, 213] on button "Reset" at bounding box center [225, 211] width 53 height 22
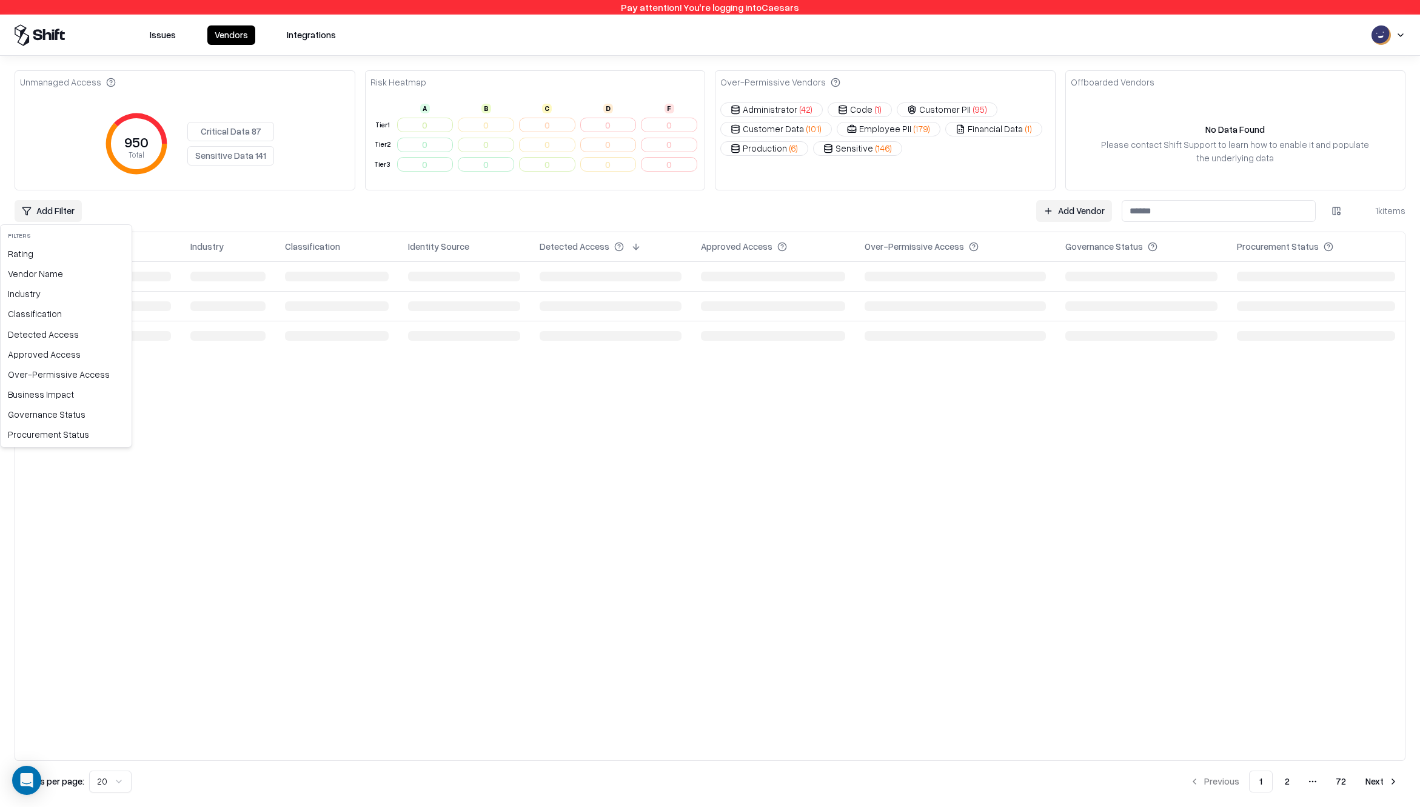
click at [68, 205] on html "Pay attention! You're logging into Caesars Issues Vendors Integrations Unmanage…" at bounding box center [710, 403] width 1420 height 807
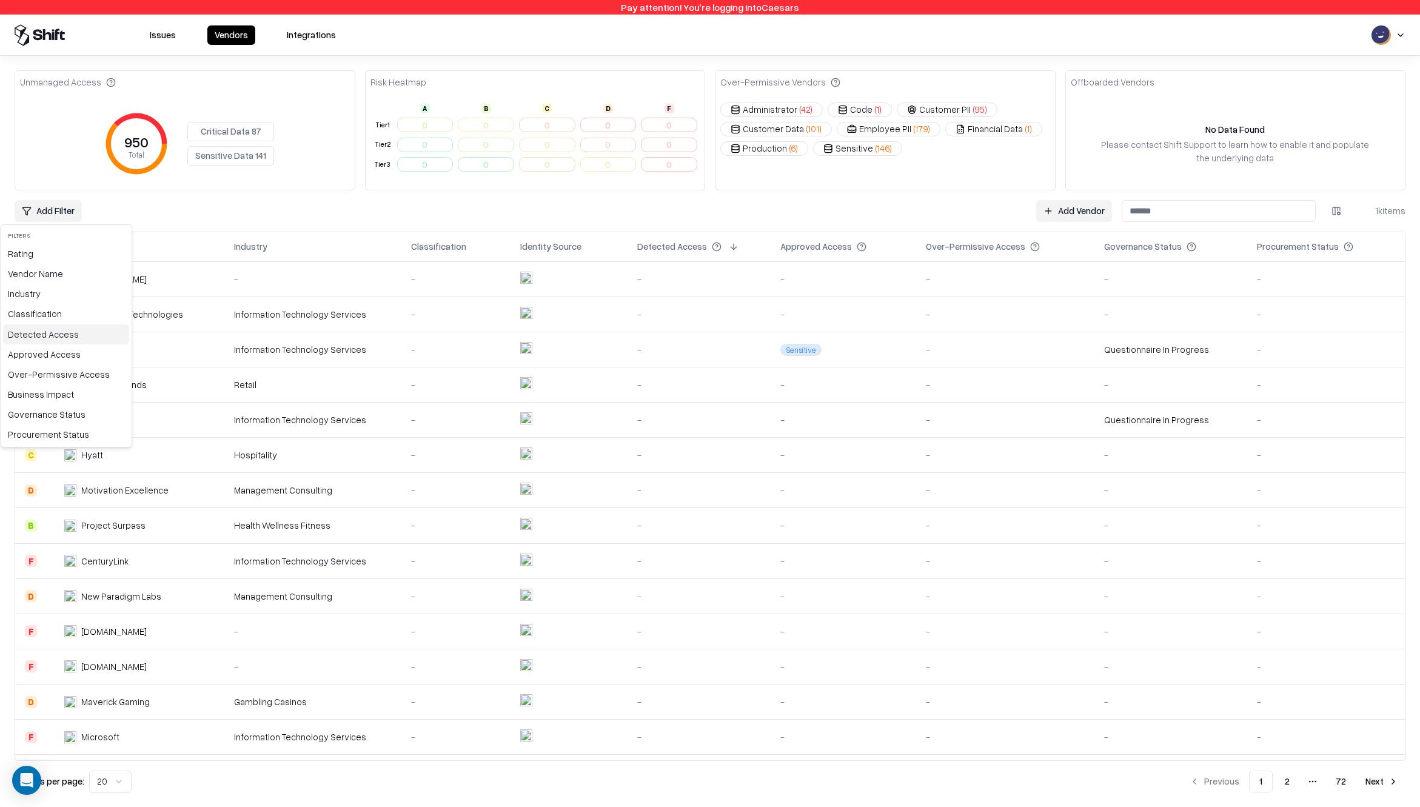
click at [52, 332] on div "Detected Access" at bounding box center [66, 334] width 126 height 20
